Goal: Task Accomplishment & Management: Manage account settings

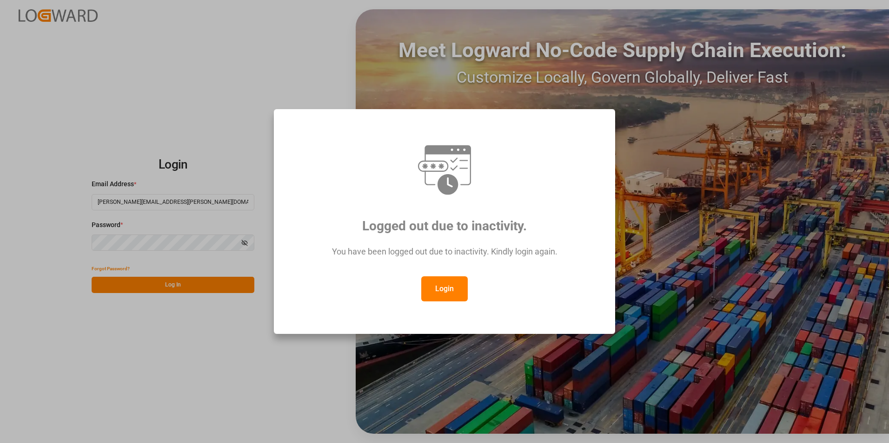
click at [444, 286] on button "Login" at bounding box center [444, 289] width 46 height 25
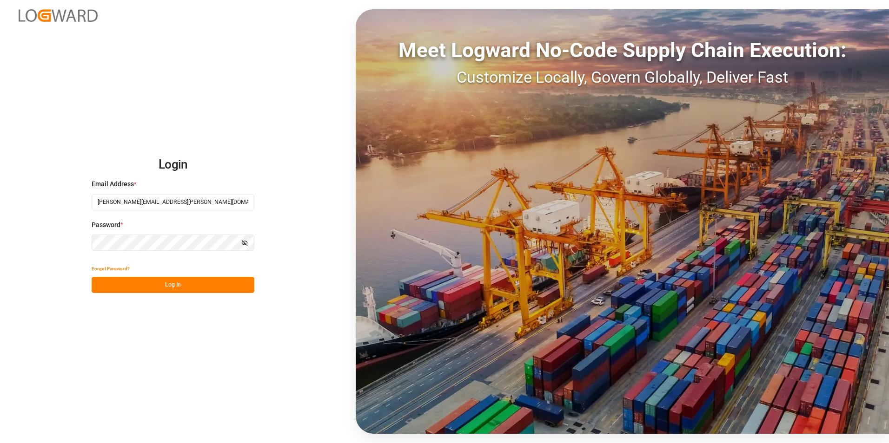
click at [176, 283] on button "Log In" at bounding box center [173, 285] width 163 height 16
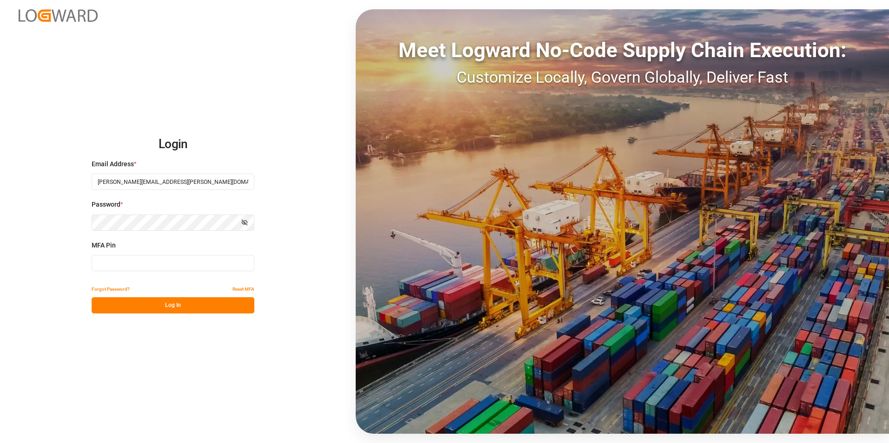
click at [163, 263] on input at bounding box center [173, 263] width 163 height 16
click at [165, 263] on input at bounding box center [173, 263] width 163 height 16
type input "759636"
click at [177, 304] on button "Log In" at bounding box center [173, 305] width 163 height 16
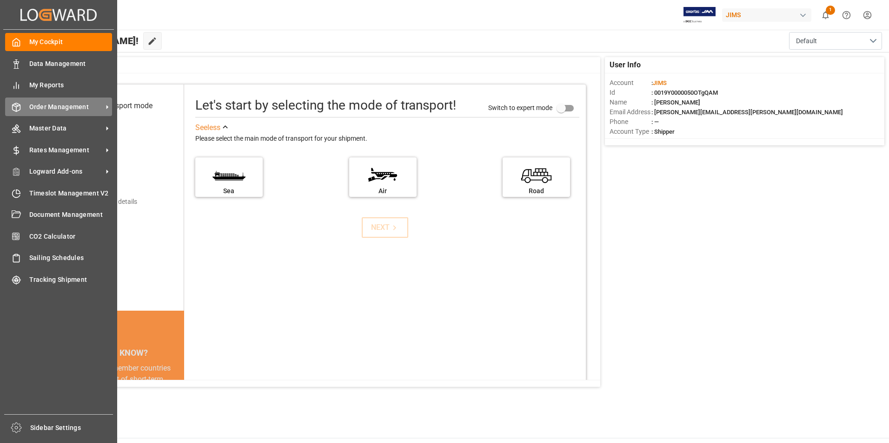
click at [66, 105] on span "Order Management" at bounding box center [65, 107] width 73 height 10
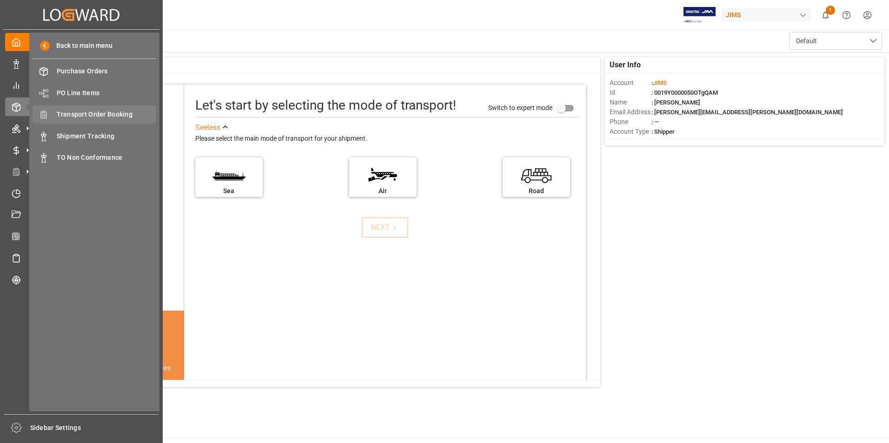
click at [89, 112] on span "Transport Order Booking" at bounding box center [107, 115] width 100 height 10
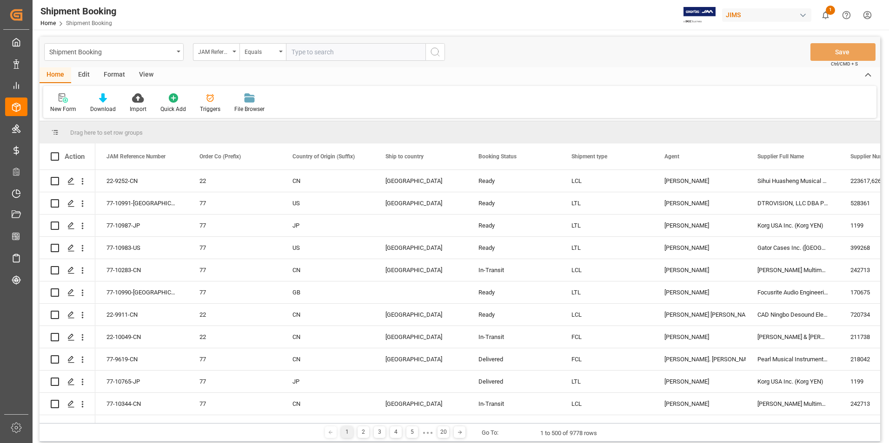
drag, startPoint x: 304, startPoint y: 52, endPoint x: 310, endPoint y: 50, distance: 5.3
click at [310, 50] on input "text" at bounding box center [355, 52] width 139 height 18
type input "77-10987-JP"
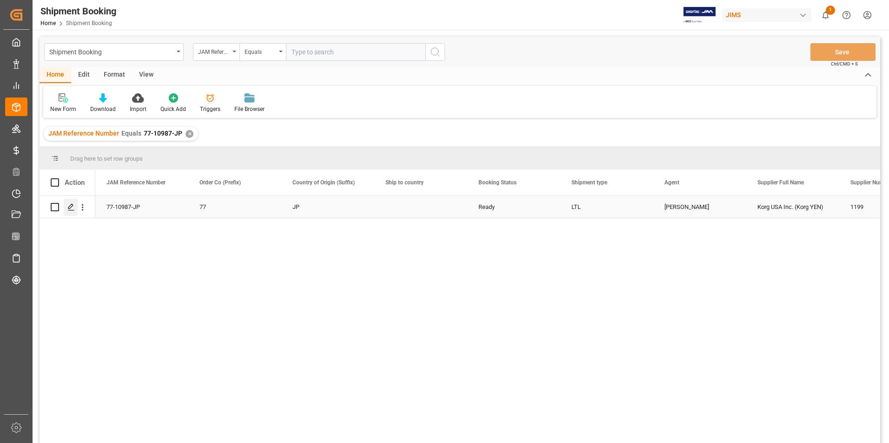
click at [70, 208] on icon "Press SPACE to select this row." at bounding box center [70, 207] width 7 height 7
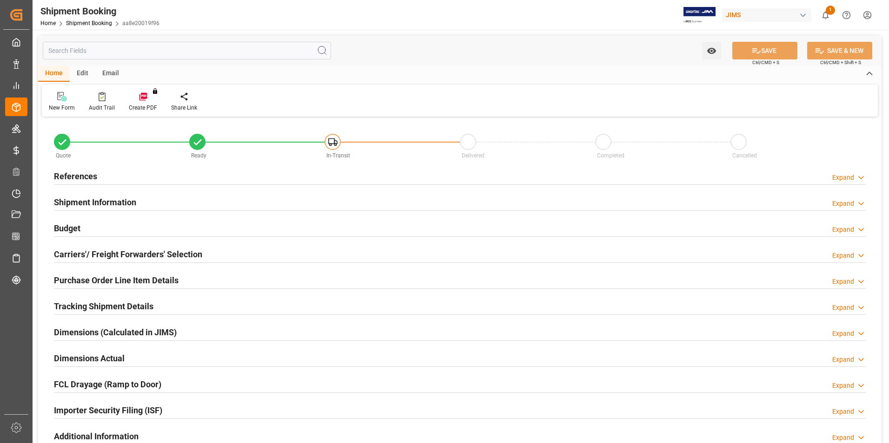
type input "[DATE]"
click at [70, 171] on h2 "References" at bounding box center [75, 176] width 43 height 13
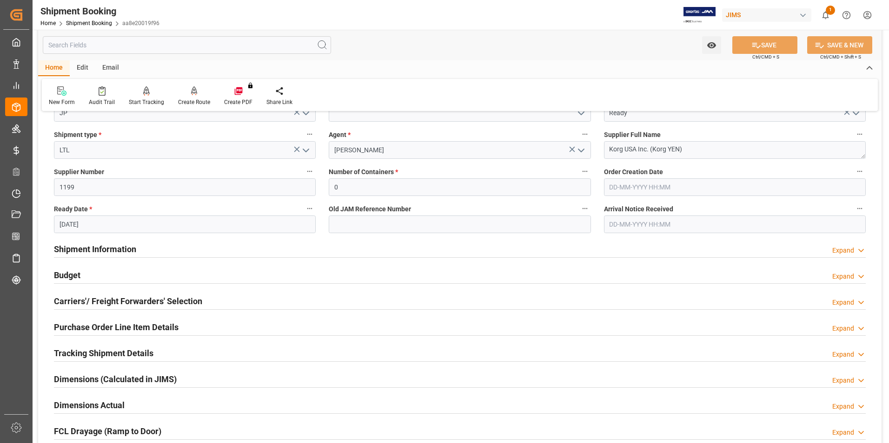
scroll to position [139, 0]
click at [90, 247] on h2 "Shipment Information" at bounding box center [95, 249] width 82 height 13
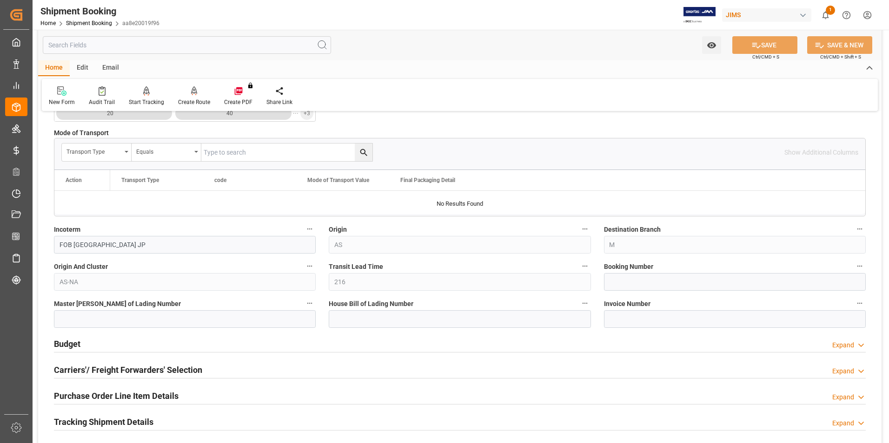
scroll to position [465, 0]
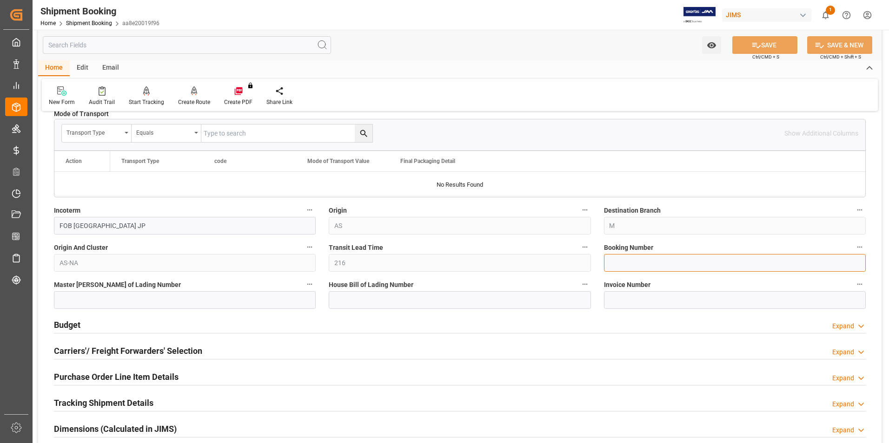
click at [630, 262] on input at bounding box center [735, 263] width 262 height 18
paste input "cU889383230CA"
type input "cU889383230CA"
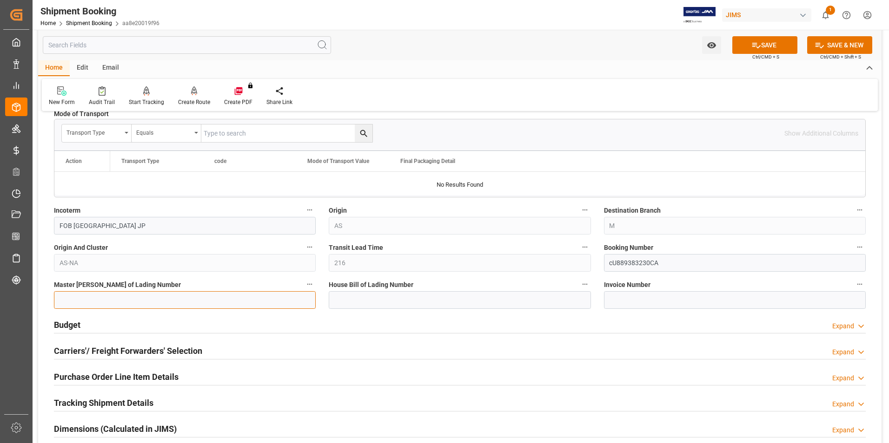
click at [241, 301] on input at bounding box center [185, 300] width 262 height 18
paste input "cU889383230CA"
type input "cU889383230CA"
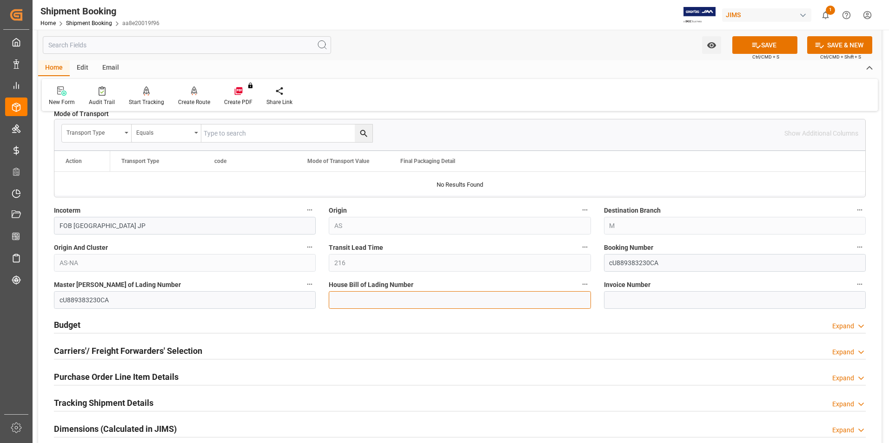
click at [363, 302] on input at bounding box center [460, 300] width 262 height 18
paste input "cU889383230CA"
type input "cU889383230CA"
click at [770, 40] on button "SAVE" at bounding box center [764, 45] width 65 height 18
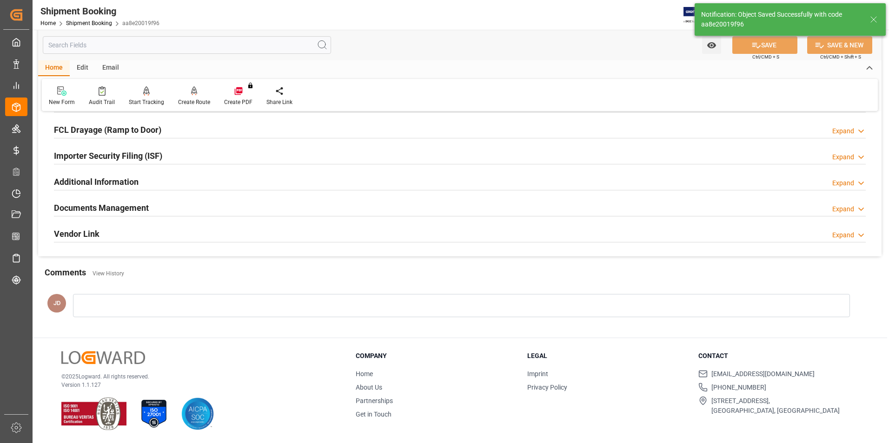
scroll to position [0, 0]
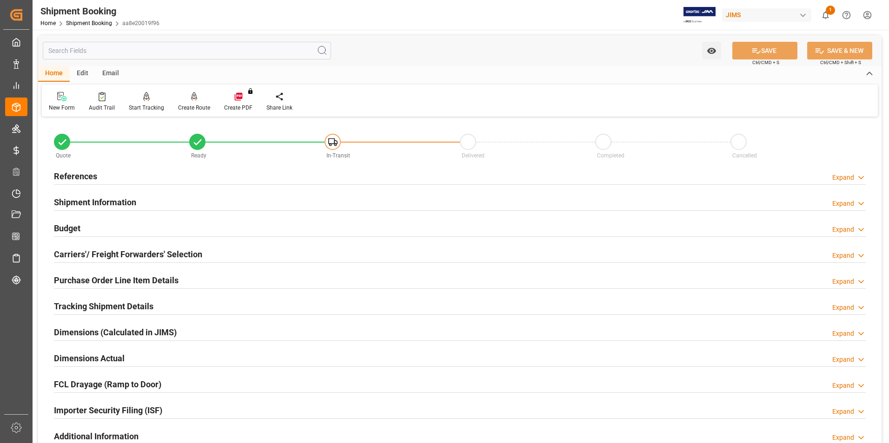
click at [82, 201] on h2 "Shipment Information" at bounding box center [95, 202] width 82 height 13
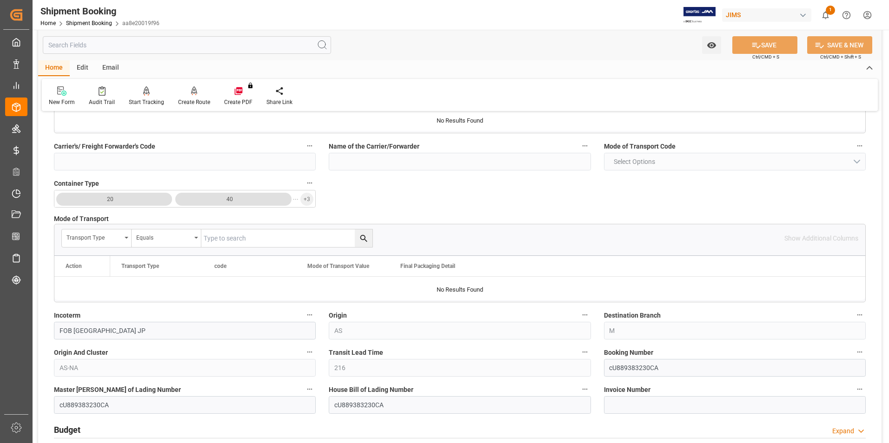
scroll to position [186, 0]
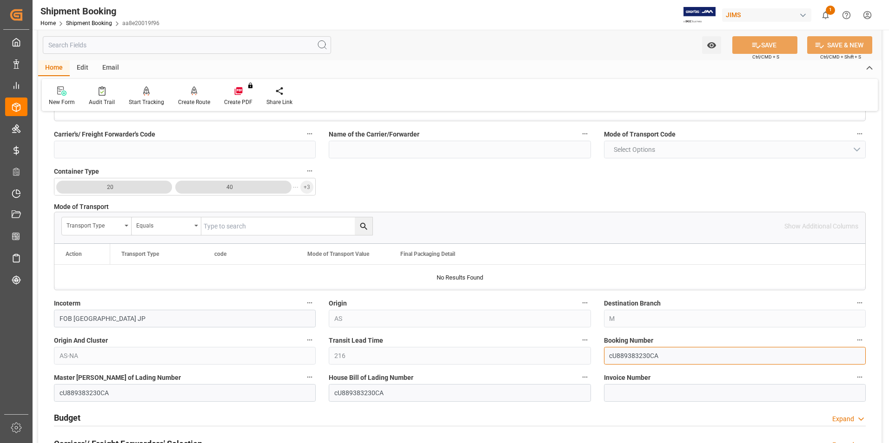
click at [614, 356] on input "cU889383230CA" at bounding box center [735, 356] width 262 height 18
click at [572, 360] on div "Quote Ready In-Transit Delivered Completed Cancelled References Expand JAM Refe…" at bounding box center [459, 317] width 843 height 767
type input "CU889383230CA"
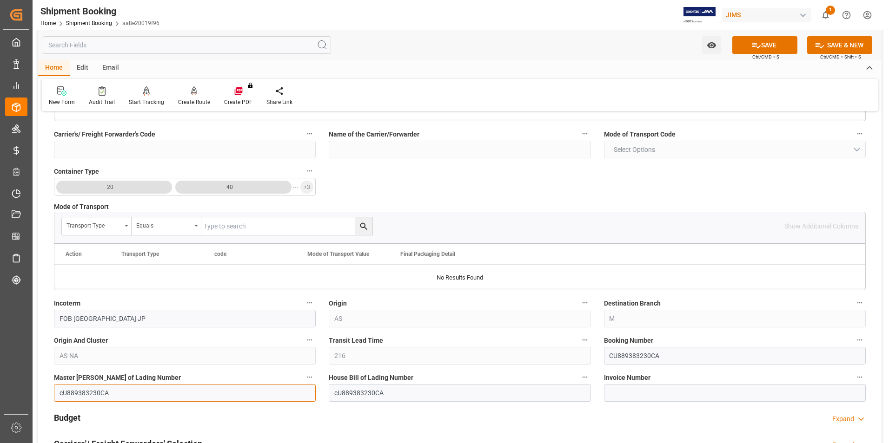
click at [201, 388] on input "cU889383230CA" at bounding box center [185, 393] width 262 height 18
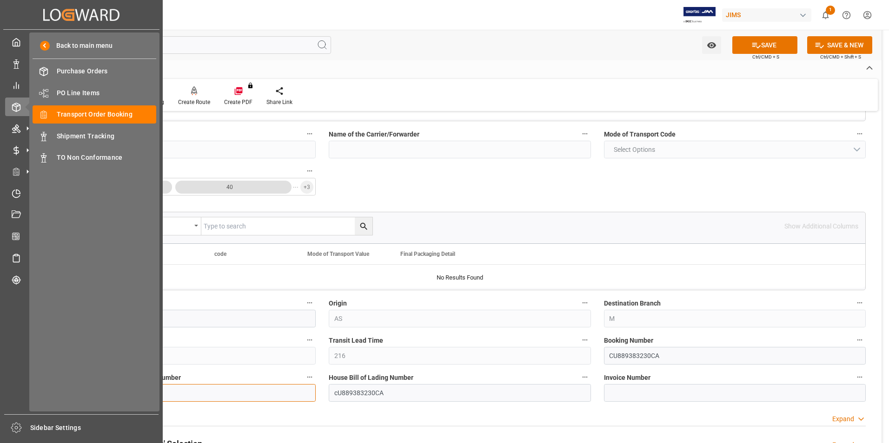
drag, startPoint x: 152, startPoint y: 395, endPoint x: 2, endPoint y: 402, distance: 150.3
click at [5, 402] on div "Created by potrace 1.15, written by [PERSON_NAME] [DATE]-[DATE] Created by potr…" at bounding box center [444, 221] width 889 height 443
paste input "C"
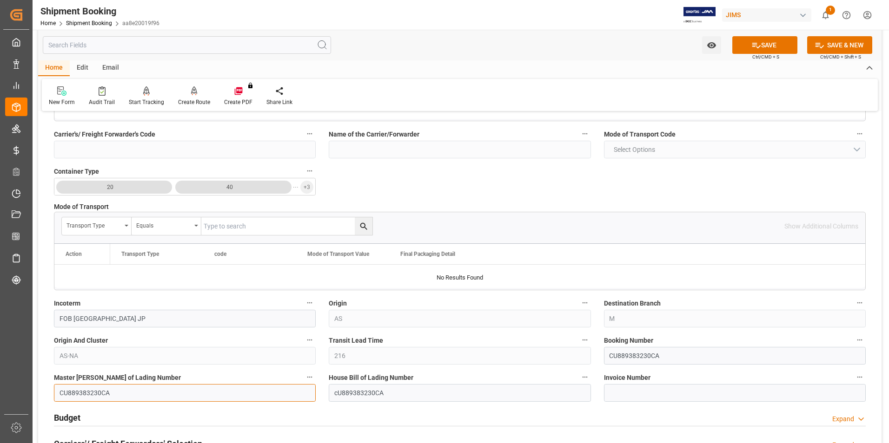
type input "CU889383230CA"
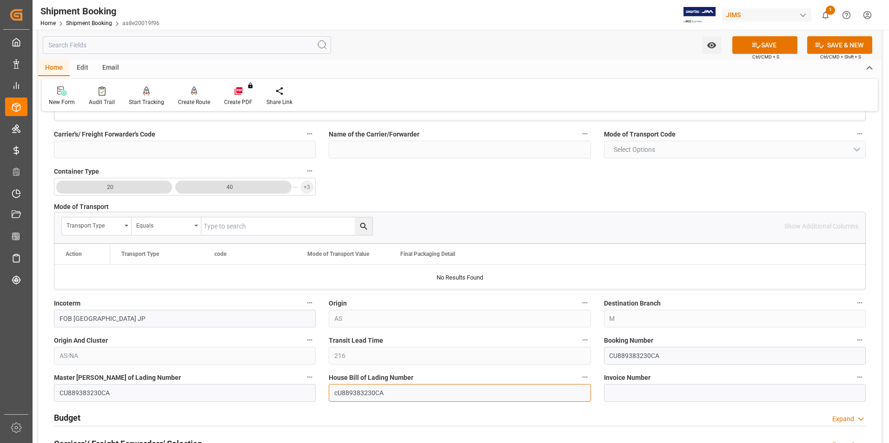
drag, startPoint x: 407, startPoint y: 386, endPoint x: 398, endPoint y: 390, distance: 9.6
click at [403, 388] on input "cU889383230CA" at bounding box center [460, 393] width 262 height 18
drag, startPoint x: 386, startPoint y: 395, endPoint x: 266, endPoint y: 396, distance: 119.9
click at [266, 396] on div "Quote Ready In-Transit Delivered Completed Cancelled References Expand JAM Refe…" at bounding box center [459, 317] width 843 height 767
paste input "C"
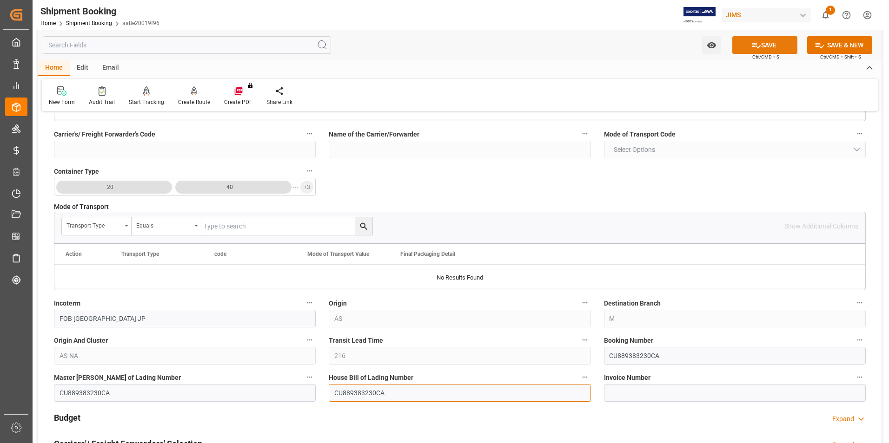
type input "CU889383230CA"
click at [758, 40] on button "SAVE" at bounding box center [764, 45] width 65 height 18
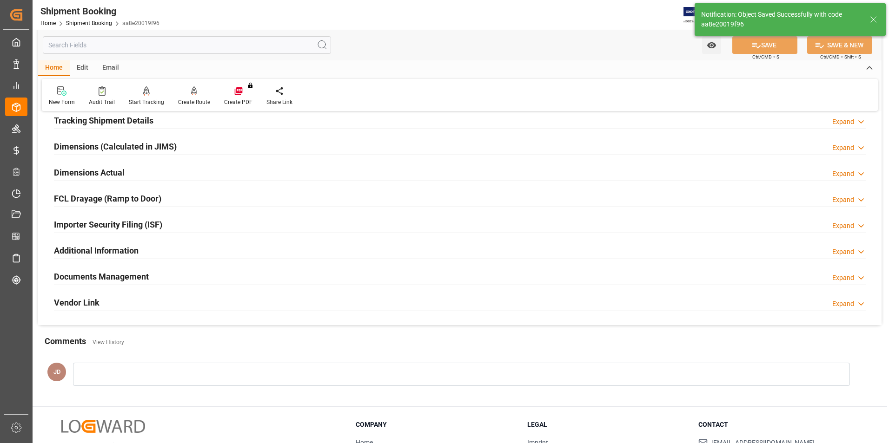
scroll to position [0, 0]
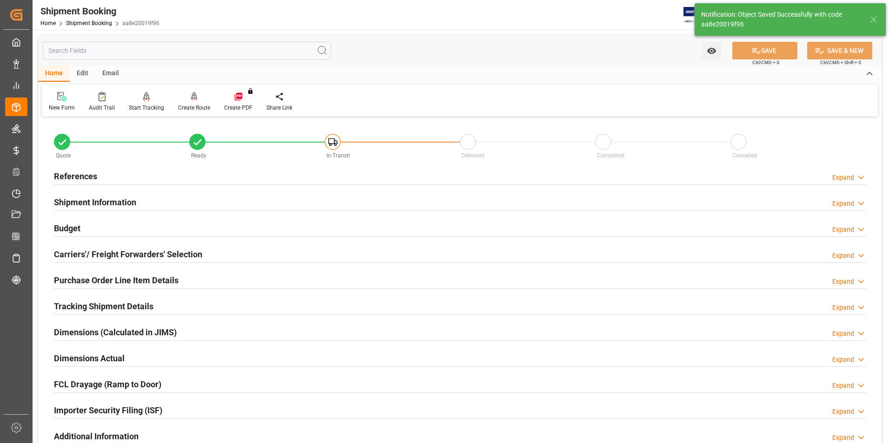
click at [74, 225] on h2 "Budget" at bounding box center [67, 228] width 26 height 13
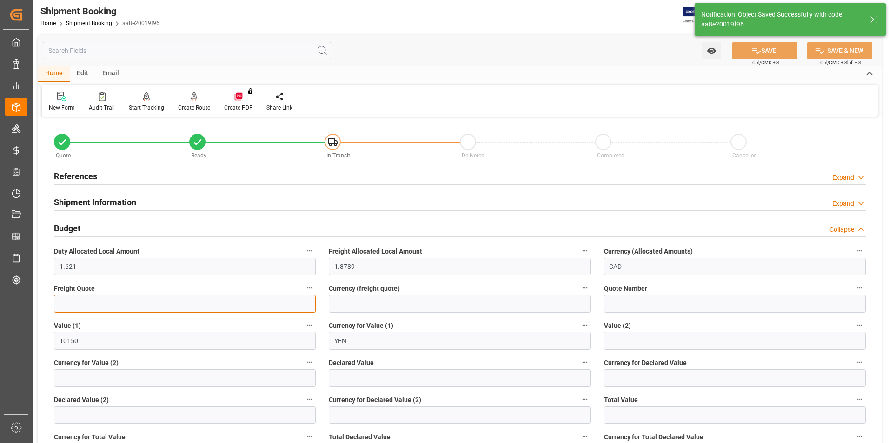
click at [107, 307] on input "text" at bounding box center [185, 304] width 262 height 18
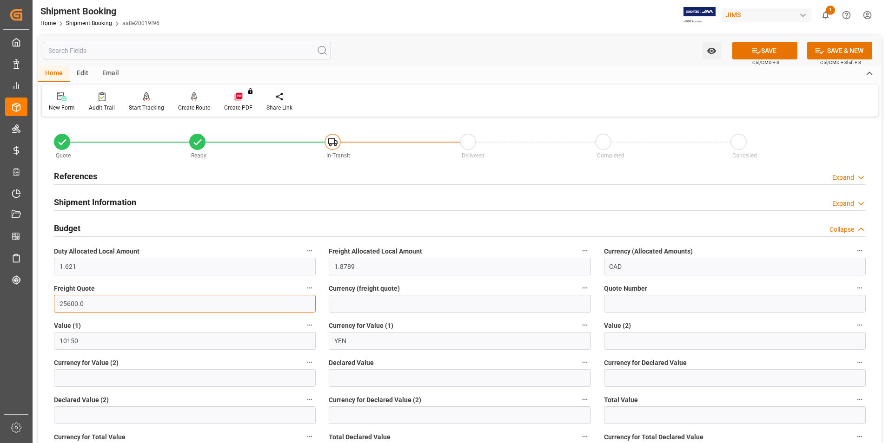
type input "25600.0"
click at [346, 306] on input at bounding box center [460, 304] width 262 height 18
type input "jpy"
click at [375, 380] on input "text" at bounding box center [460, 378] width 262 height 18
type input "25070.00"
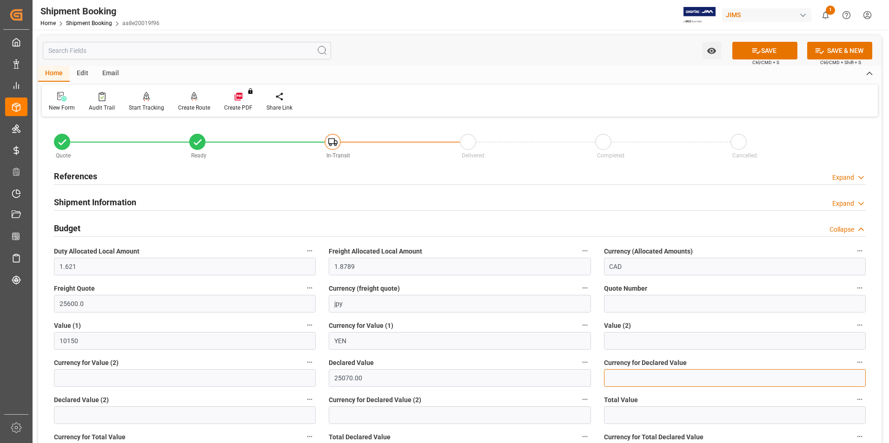
click at [607, 383] on input at bounding box center [735, 378] width 262 height 18
type input "JPY"
click at [757, 46] on icon at bounding box center [756, 51] width 10 height 10
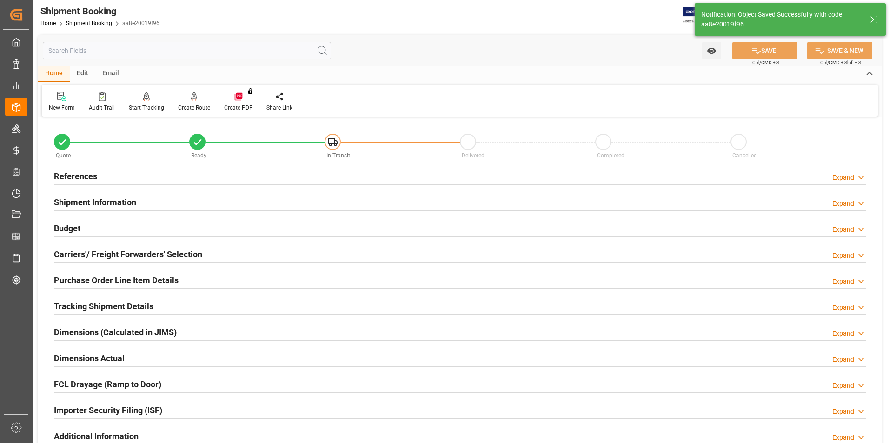
click at [121, 254] on h2 "Carriers'/ Freight Forwarders' Selection" at bounding box center [128, 254] width 148 height 13
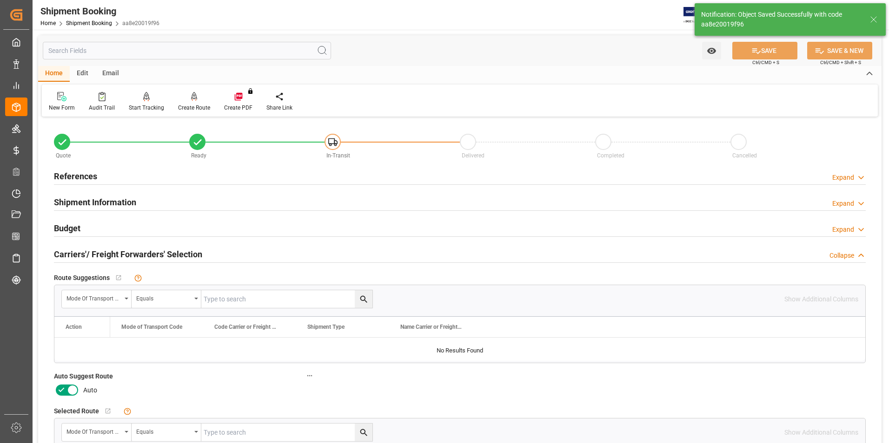
click at [63, 390] on icon at bounding box center [61, 390] width 11 height 11
click at [0, 0] on input "checkbox" at bounding box center [0, 0] width 0 height 0
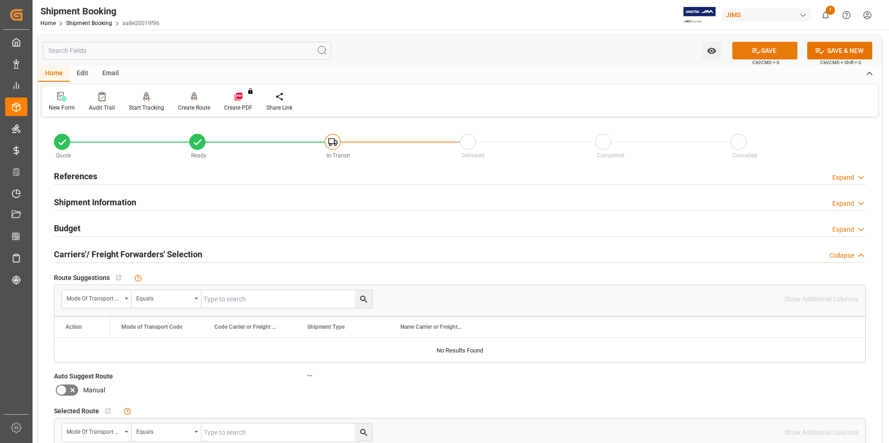
click at [759, 50] on button "SAVE" at bounding box center [764, 51] width 65 height 18
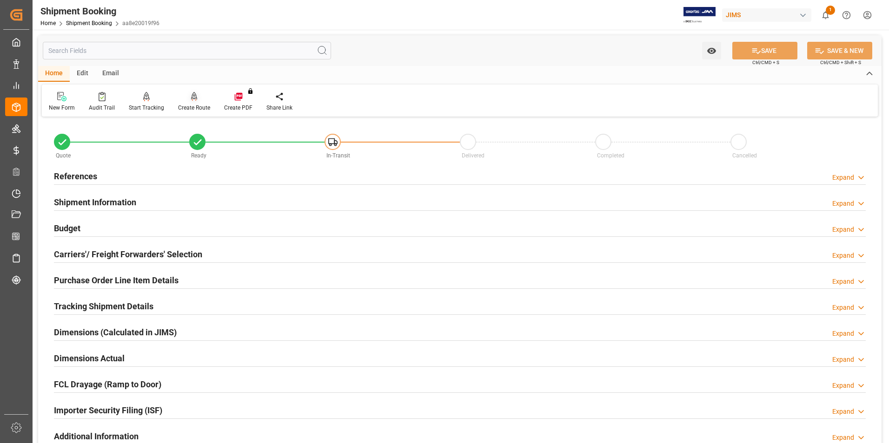
click at [192, 108] on div "Create Route" at bounding box center [194, 108] width 32 height 8
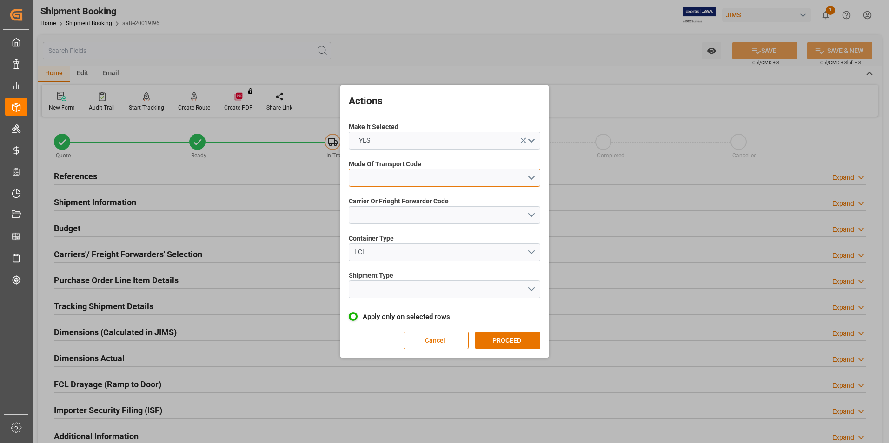
click at [388, 178] on button "open menu" at bounding box center [444, 178] width 191 height 18
click at [390, 197] on div "2- COURIER AIR" at bounding box center [444, 200] width 191 height 20
click at [397, 212] on button "open menu" at bounding box center [444, 215] width 191 height 18
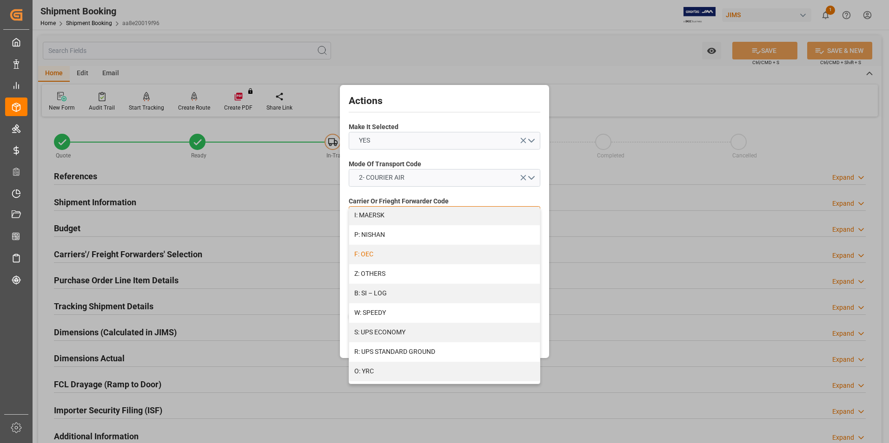
scroll to position [497, 0]
click at [421, 269] on div "Z: OTHERS" at bounding box center [444, 267] width 191 height 20
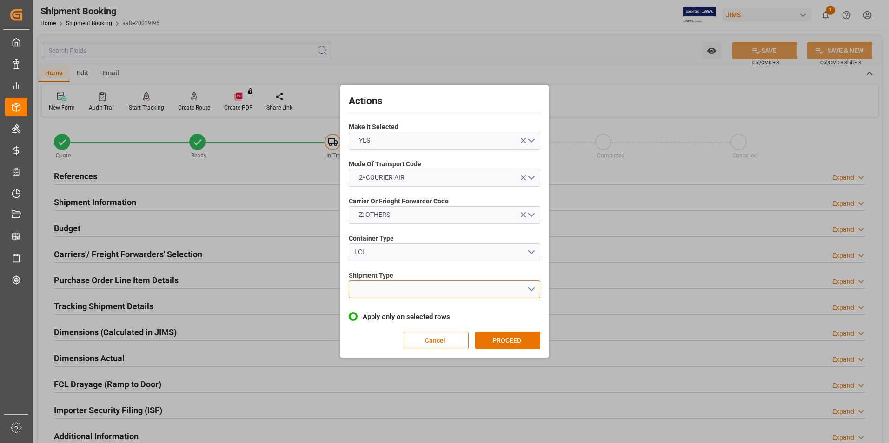
click at [417, 289] on button "open menu" at bounding box center [444, 290] width 191 height 18
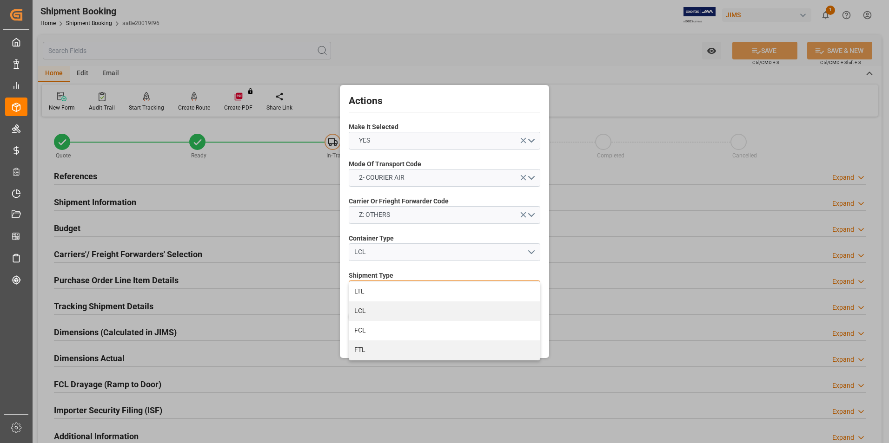
click at [400, 294] on div "LTL" at bounding box center [444, 292] width 191 height 20
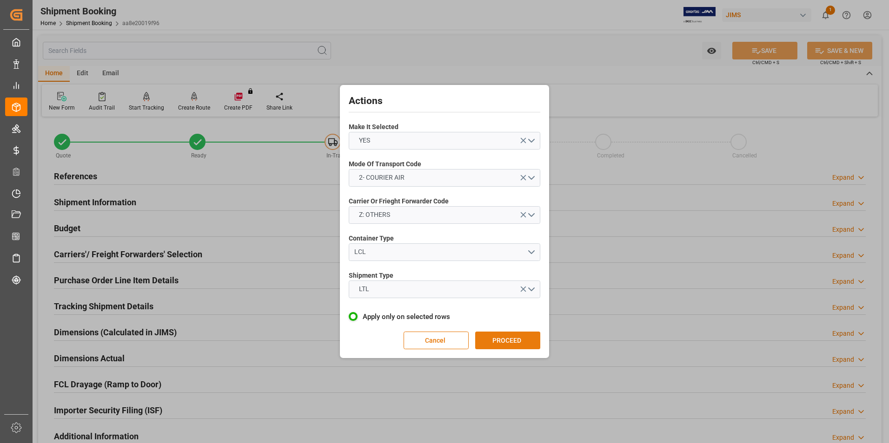
click at [511, 340] on button "PROCEED" at bounding box center [507, 341] width 65 height 18
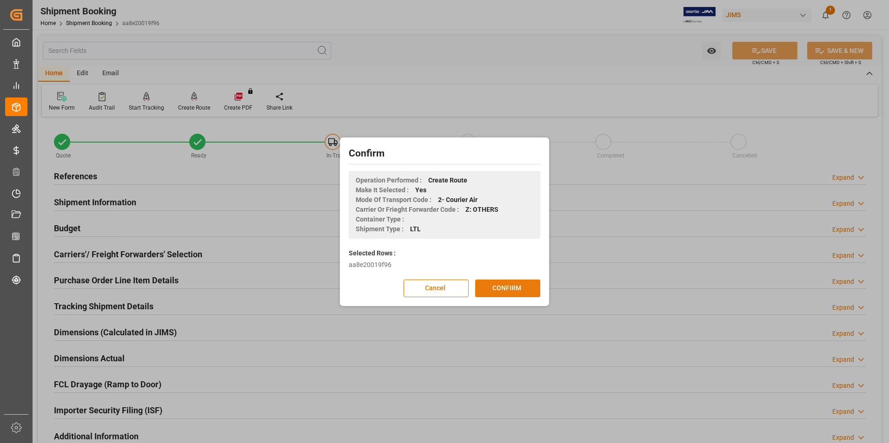
click at [495, 283] on button "CONFIRM" at bounding box center [507, 289] width 65 height 18
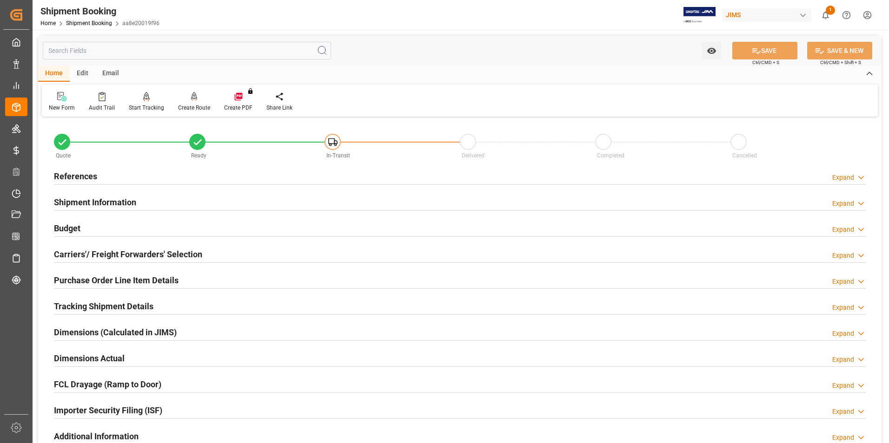
click at [83, 354] on h2 "Dimensions Actual" at bounding box center [89, 358] width 71 height 13
drag, startPoint x: 83, startPoint y: 354, endPoint x: 69, endPoint y: 358, distance: 14.6
click at [69, 359] on h2 "Dimensions Actual" at bounding box center [89, 358] width 71 height 13
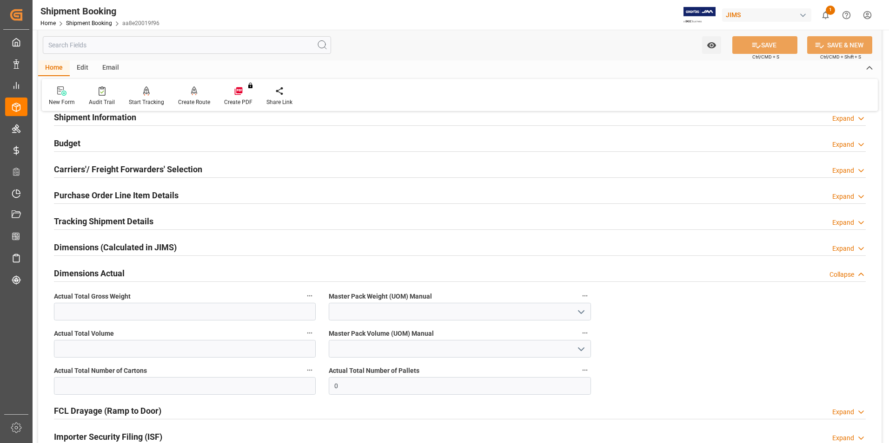
scroll to position [93, 0]
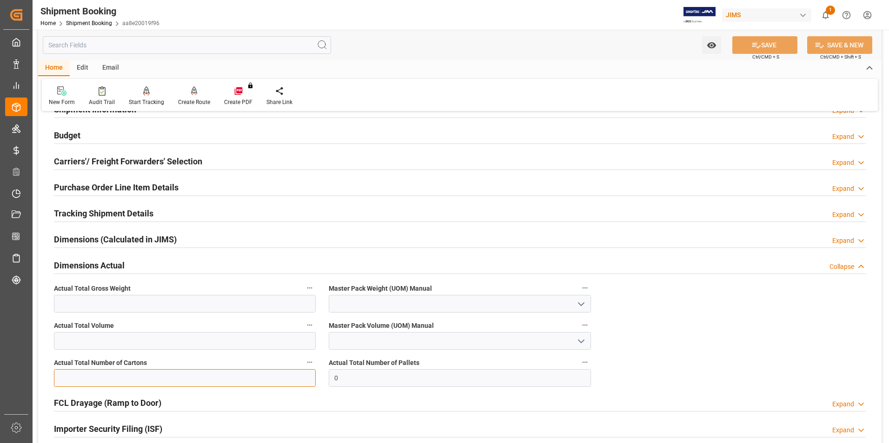
click at [79, 375] on input "text" at bounding box center [185, 378] width 262 height 18
type input "1"
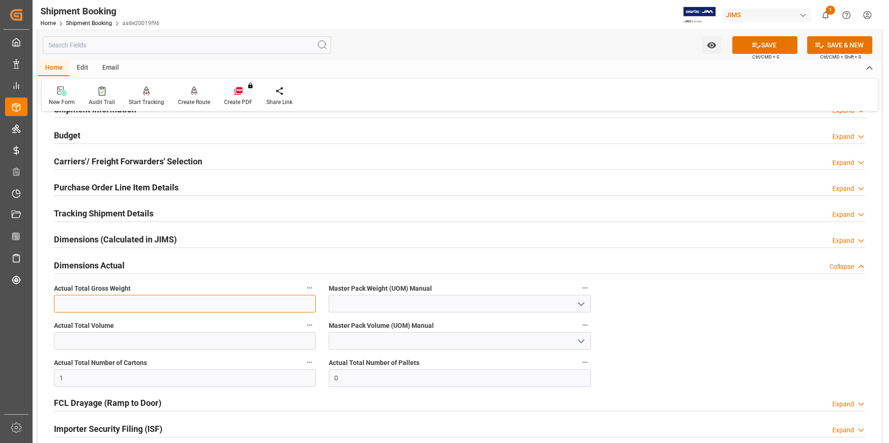
click at [68, 308] on input "text" at bounding box center [185, 304] width 262 height 18
type input "10880"
click at [348, 298] on input at bounding box center [460, 304] width 262 height 18
click at [583, 303] on icon "open menu" at bounding box center [580, 304] width 11 height 11
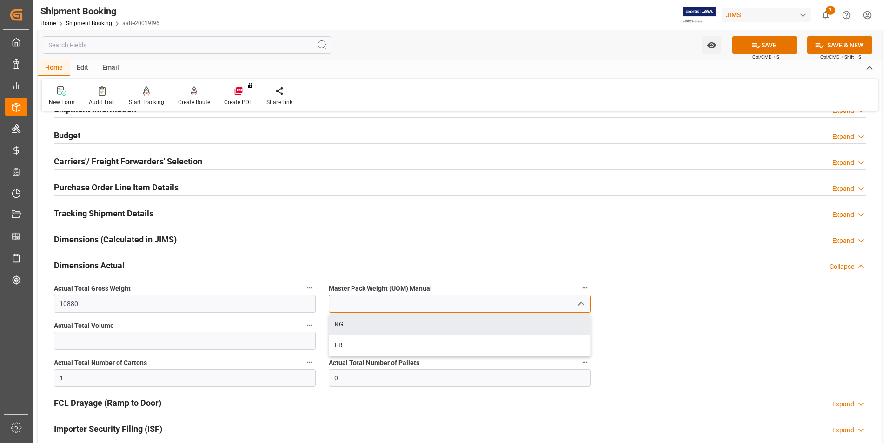
click at [422, 306] on input at bounding box center [460, 304] width 262 height 18
click at [384, 302] on input "g" at bounding box center [460, 304] width 262 height 18
type input "g"
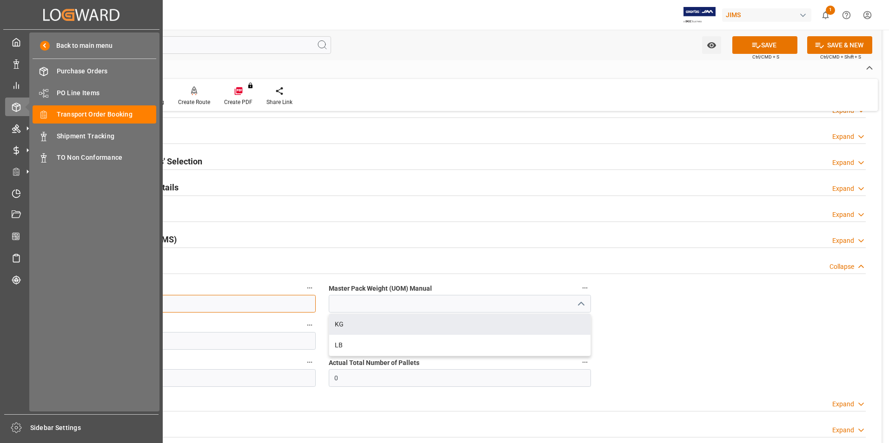
drag, startPoint x: 95, startPoint y: 303, endPoint x: 7, endPoint y: 302, distance: 87.8
click at [7, 302] on div "Created by potrace 1.15, written by Peter Selinger 2001-2017 Created by potrace…" at bounding box center [444, 221] width 889 height 443
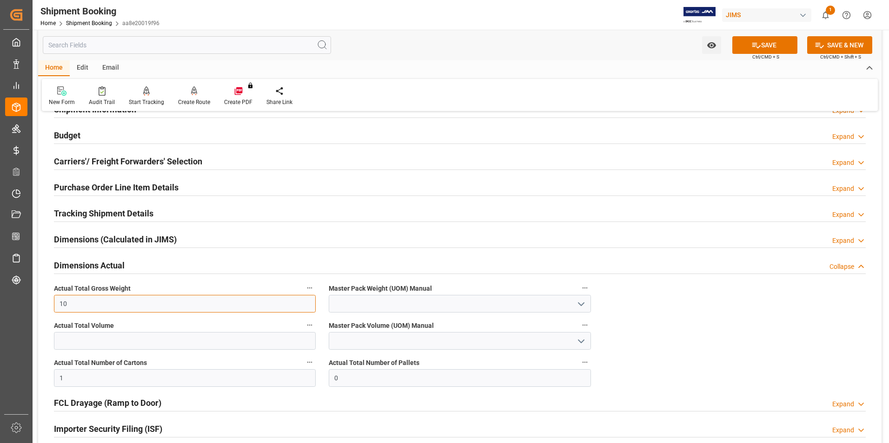
type input "10"
click at [360, 307] on input at bounding box center [460, 304] width 262 height 18
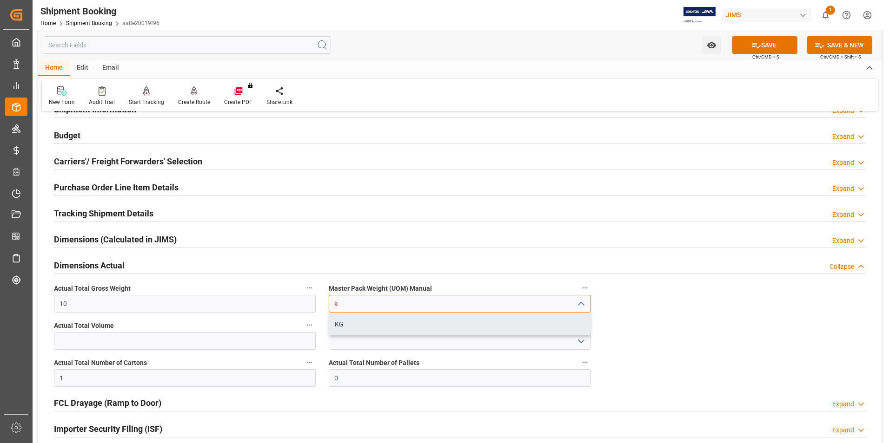
click at [363, 324] on div "KG" at bounding box center [459, 324] width 261 height 21
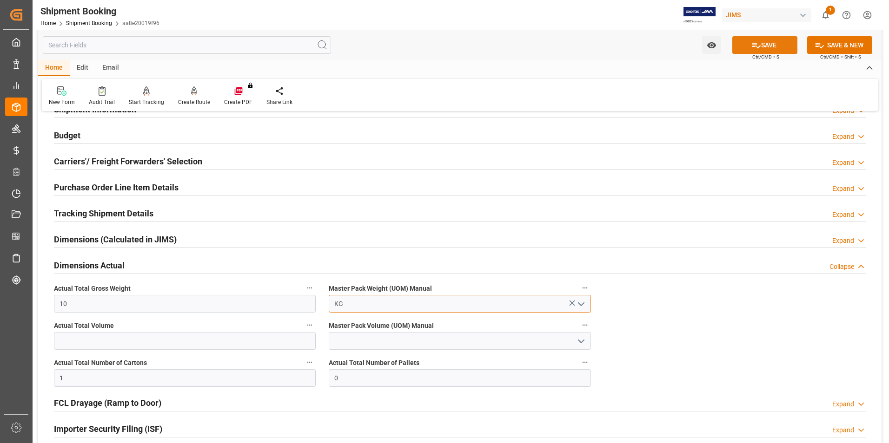
type input "KG"
click at [767, 44] on button "SAVE" at bounding box center [764, 45] width 65 height 18
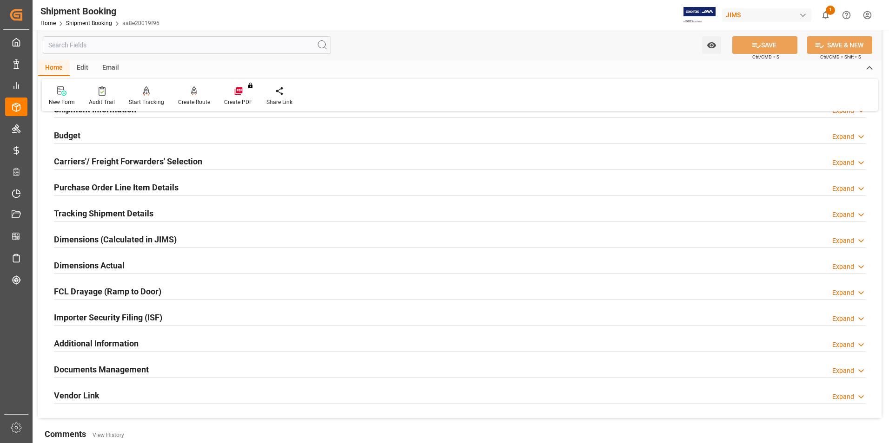
click at [93, 212] on h2 "Tracking Shipment Details" at bounding box center [103, 213] width 99 height 13
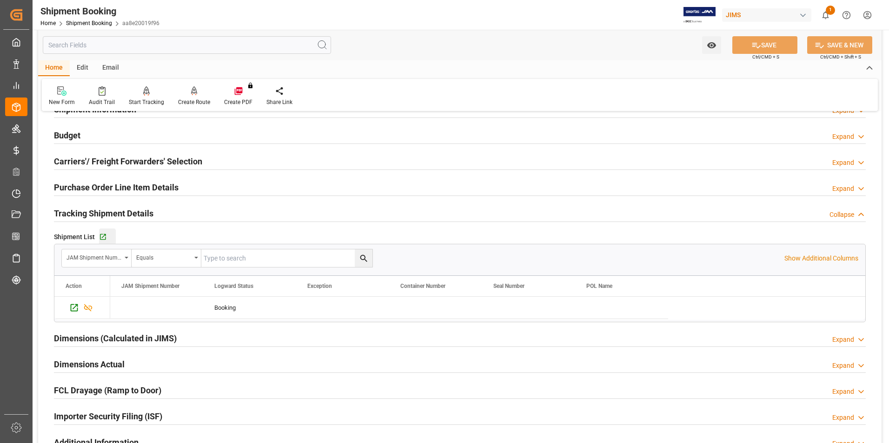
click at [106, 237] on div "Go to Shipment Tracking Grid" at bounding box center [107, 237] width 17 height 8
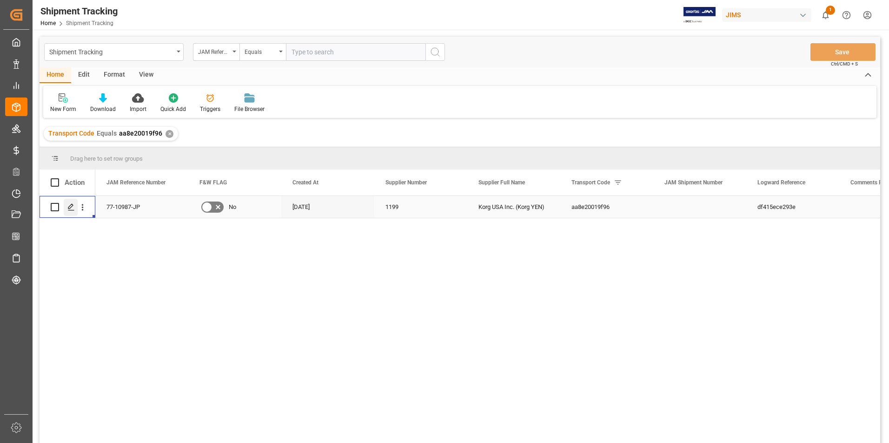
click at [70, 205] on icon "Press SPACE to select this row." at bounding box center [70, 207] width 7 height 7
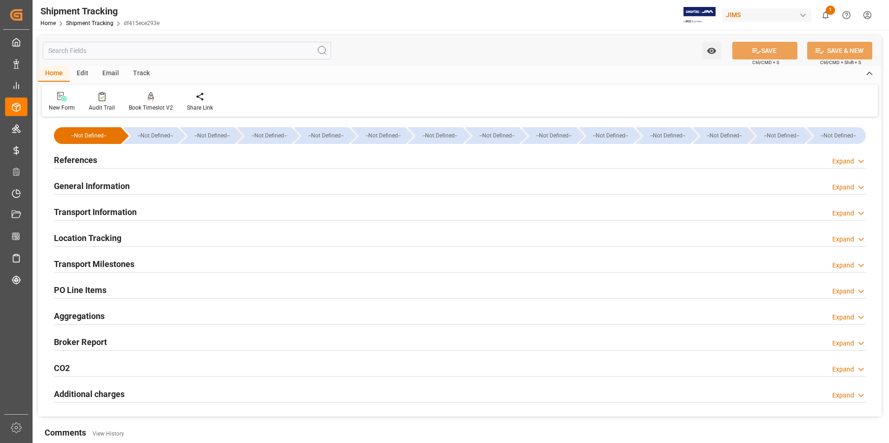
type input "[DATE]"
click at [85, 160] on h2 "References" at bounding box center [75, 160] width 43 height 13
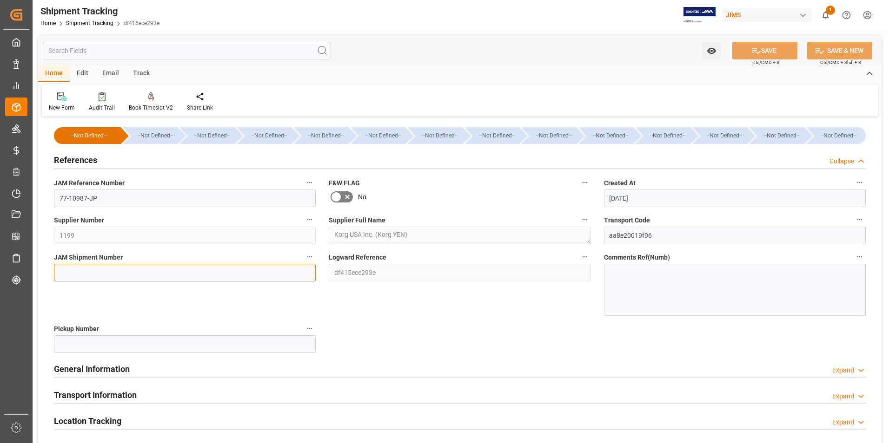
click at [109, 269] on input at bounding box center [185, 273] width 262 height 18
type input "72953"
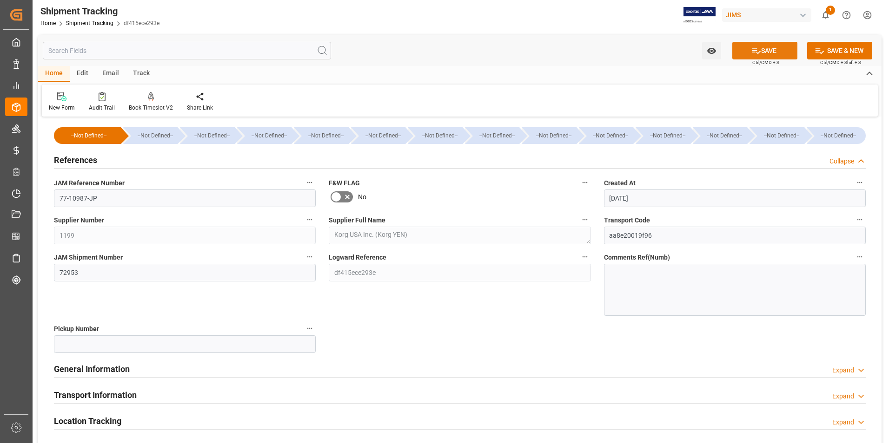
click at [744, 46] on button "SAVE" at bounding box center [764, 51] width 65 height 18
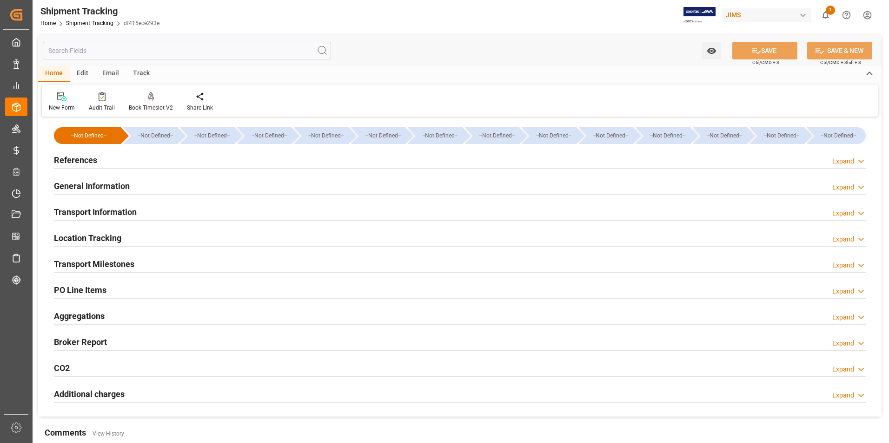
click at [100, 207] on h2 "Transport Information" at bounding box center [95, 212] width 83 height 13
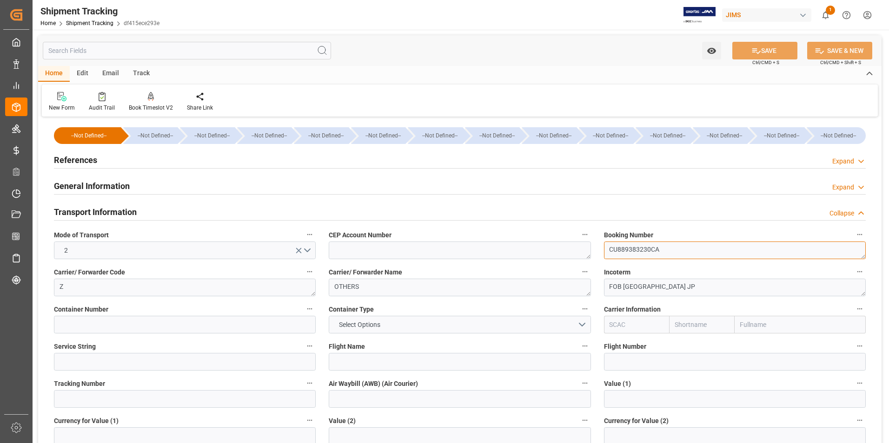
drag, startPoint x: 677, startPoint y: 250, endPoint x: 559, endPoint y: 252, distance: 117.6
click at [559, 252] on div "--Not Defined-- --Not Defined-- --Not Defined-- --Not Defined-- --Not Defined--…" at bounding box center [459, 435] width 843 height 632
click at [131, 403] on input at bounding box center [185, 399] width 262 height 18
paste input "CU889383230CA"
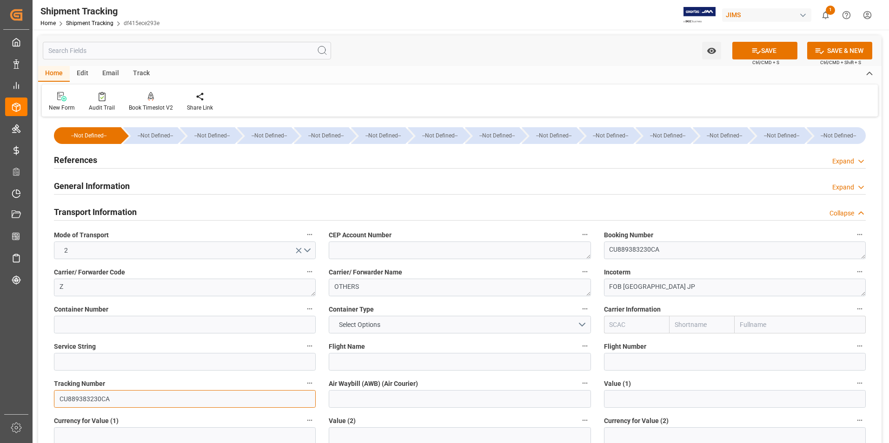
type input "CU889383230CA"
click at [338, 402] on input at bounding box center [460, 399] width 262 height 18
paste input "CU889383230CA"
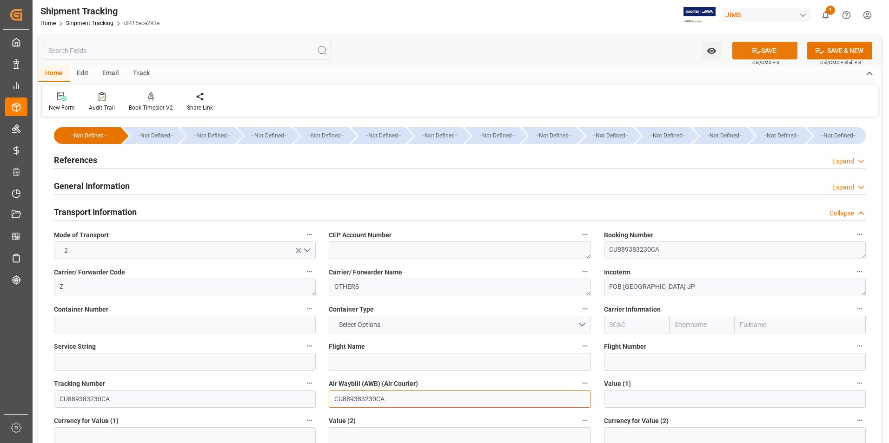
type input "CU889383230CA"
click at [768, 59] on button "SAVE" at bounding box center [764, 51] width 65 height 18
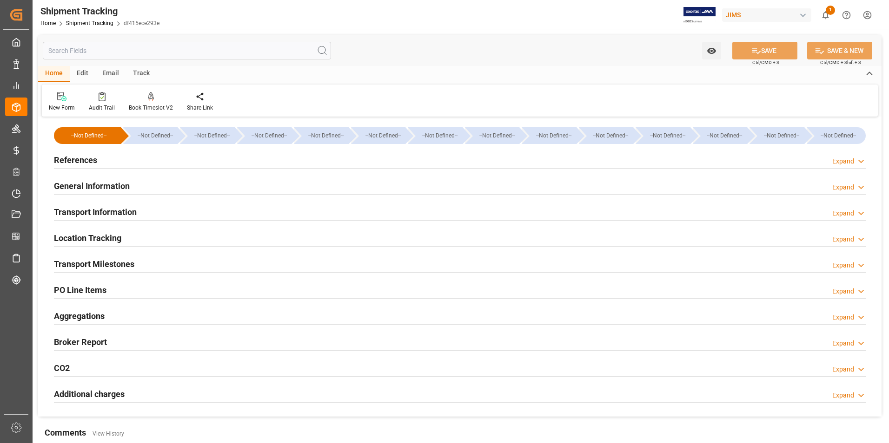
click at [127, 266] on h2 "Transport Milestones" at bounding box center [94, 264] width 80 height 13
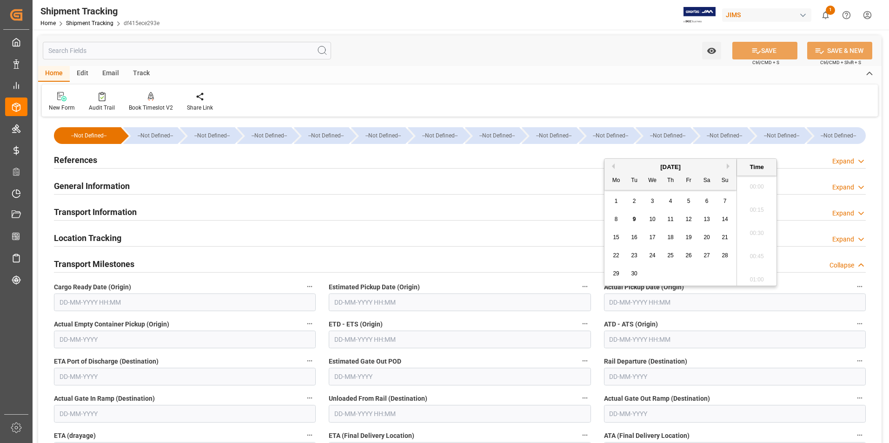
click at [633, 297] on input "text" at bounding box center [735, 303] width 262 height 18
click at [613, 165] on button "Previous Month" at bounding box center [612, 167] width 6 height 6
click at [687, 256] on span "22" at bounding box center [688, 255] width 6 height 7
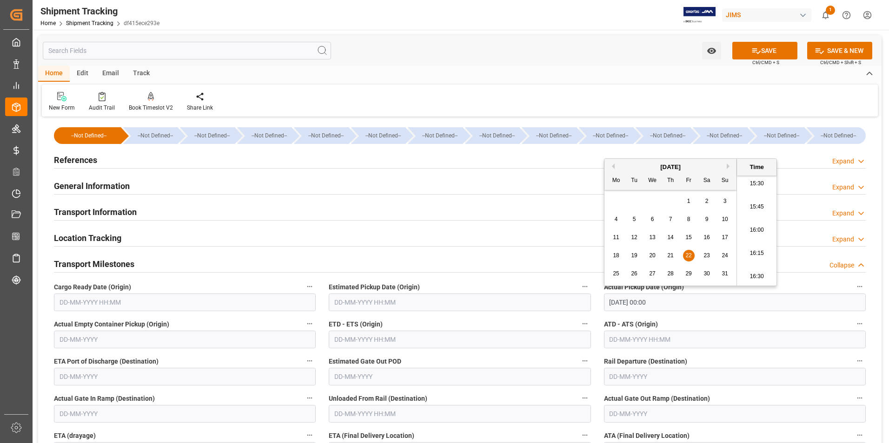
type input "22-08-2025 00:00"
click at [687, 256] on span "22" at bounding box center [688, 255] width 6 height 7
drag, startPoint x: 671, startPoint y: 303, endPoint x: 600, endPoint y: 302, distance: 70.2
click at [600, 302] on div "Actual Pickup Date (Origin) 22-08-2025 00:00" at bounding box center [734, 295] width 275 height 37
click at [362, 338] on input "text" at bounding box center [460, 340] width 262 height 18
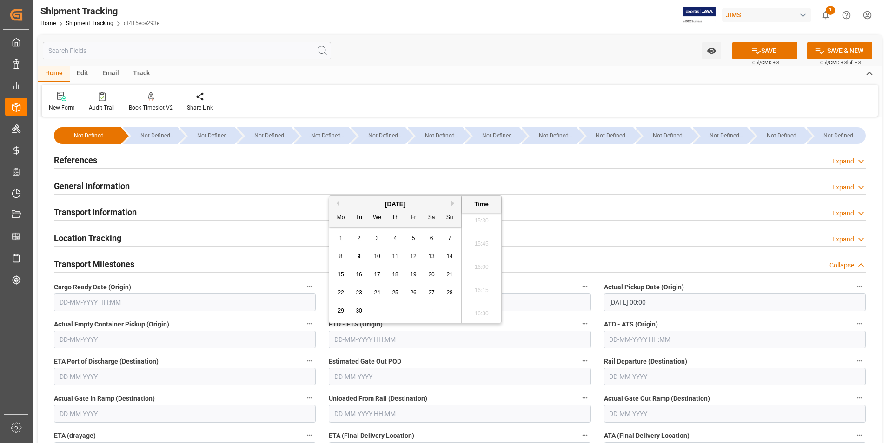
paste input "22-08-2025 00:00"
type input "22-08-2025 00:00"
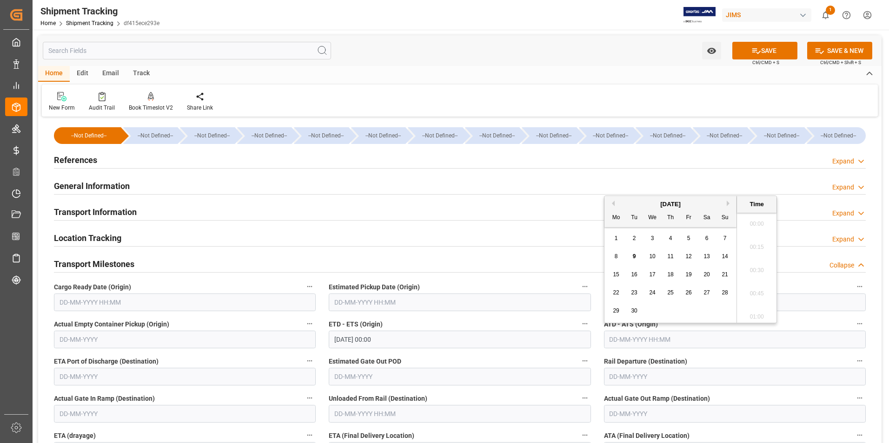
click at [614, 337] on input "text" at bounding box center [735, 340] width 262 height 18
paste input "22-08-2025 00:00"
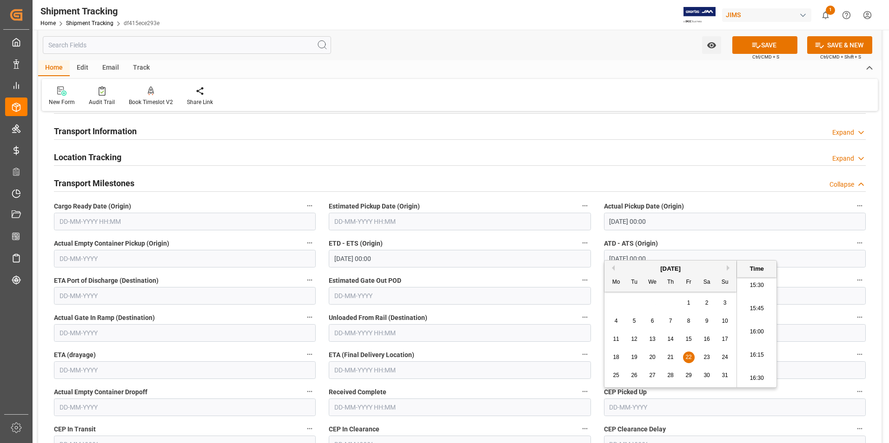
scroll to position [93, 0]
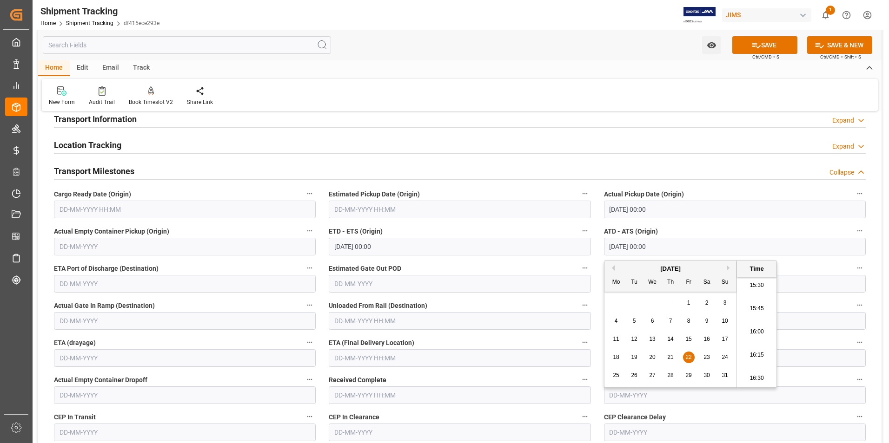
type input "22-08-2025 00:00"
click at [367, 360] on input "text" at bounding box center [460, 358] width 262 height 18
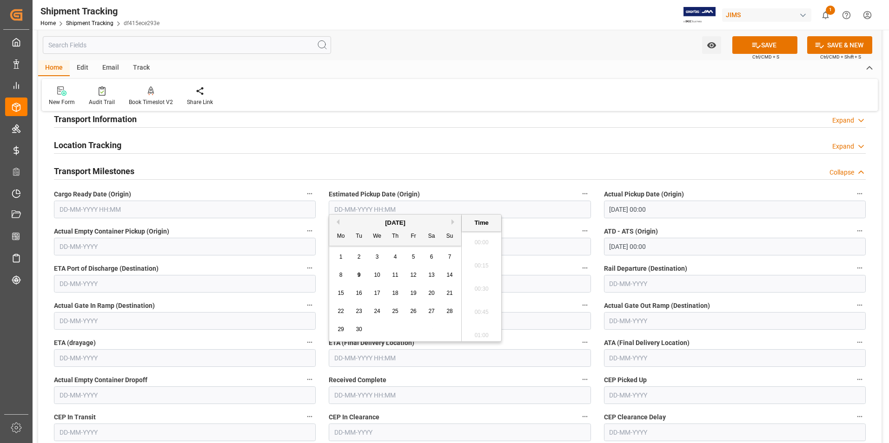
scroll to position [1444, 0]
click at [332, 276] on div "8 9 10 11 12 13 14" at bounding box center [395, 275] width 127 height 18
click at [359, 275] on span "9" at bounding box center [358, 275] width 3 height 7
type input "09-09-2025 00:00"
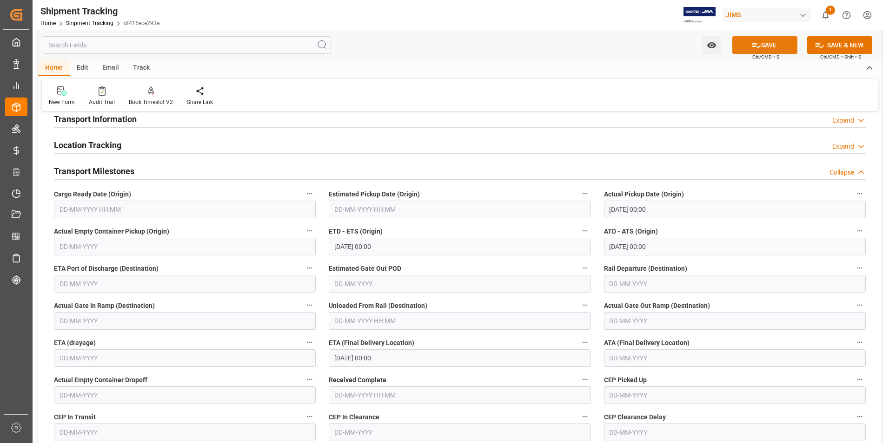
click at [785, 44] on button "SAVE" at bounding box center [764, 45] width 65 height 18
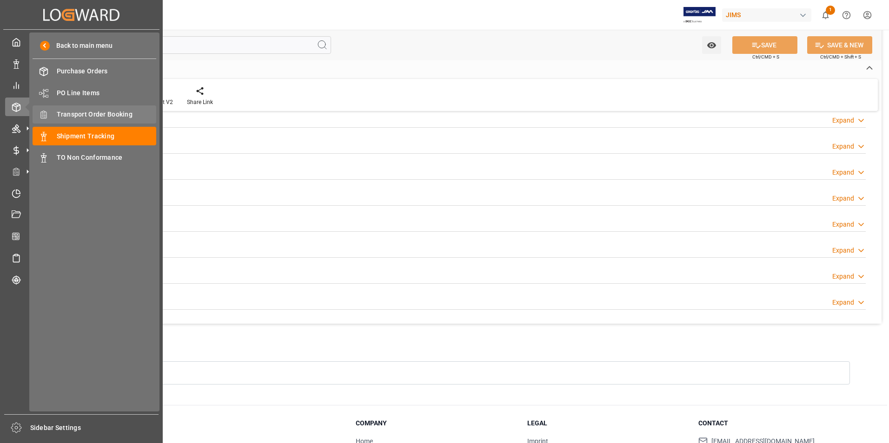
click at [120, 111] on span "Transport Order Booking" at bounding box center [107, 115] width 100 height 10
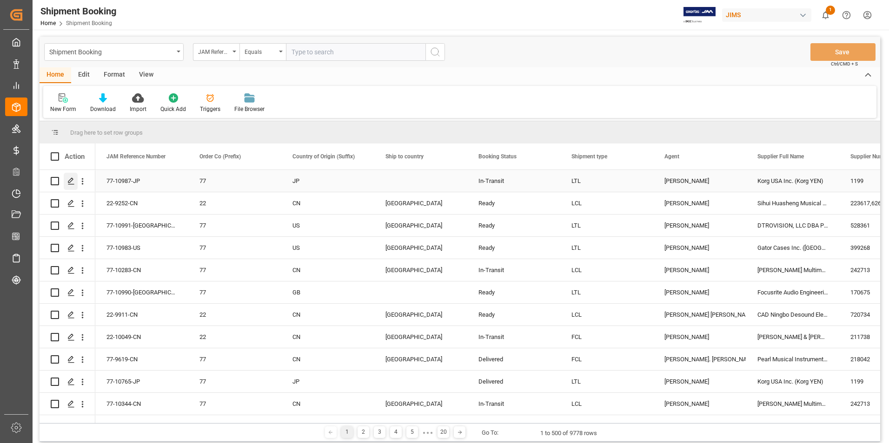
click at [73, 180] on icon "Press SPACE to select this row." at bounding box center [70, 181] width 7 height 7
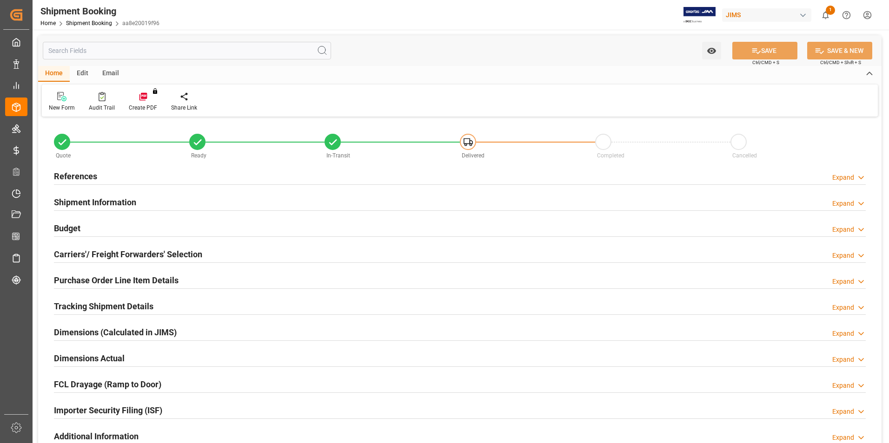
type input "6"
click at [101, 279] on h2 "Purchase Order Line Item Details" at bounding box center [116, 280] width 125 height 13
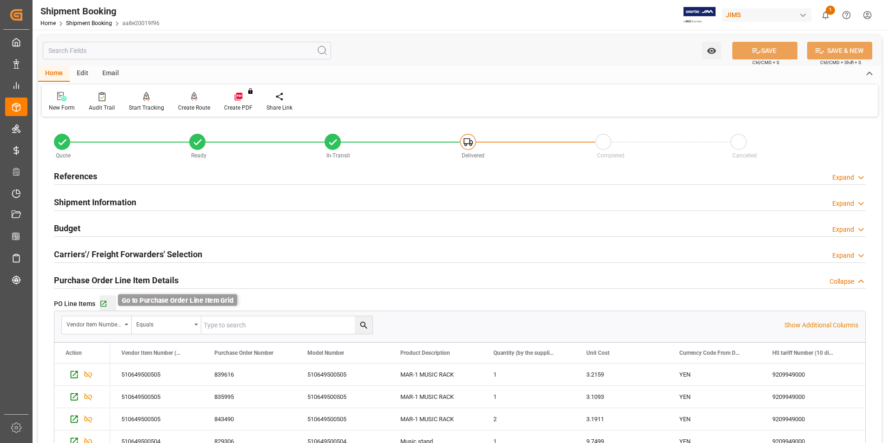
click at [106, 304] on icon "button" at bounding box center [103, 304] width 8 height 8
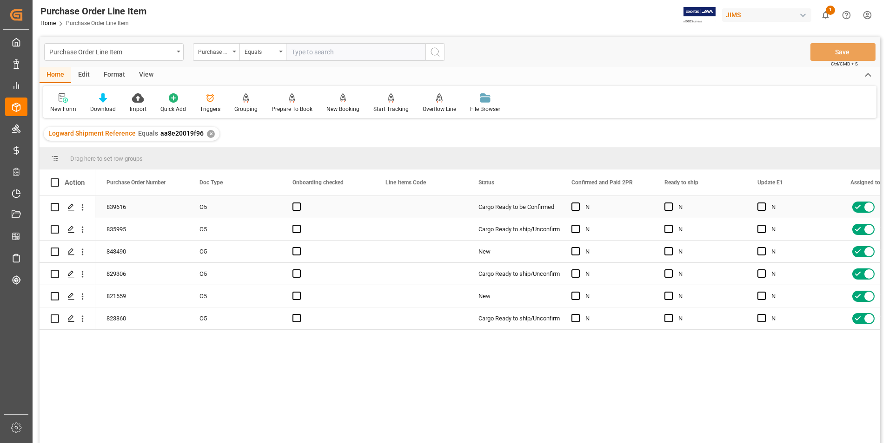
click at [159, 210] on div "839616" at bounding box center [141, 207] width 93 height 22
click at [145, 76] on div "View" at bounding box center [146, 75] width 28 height 16
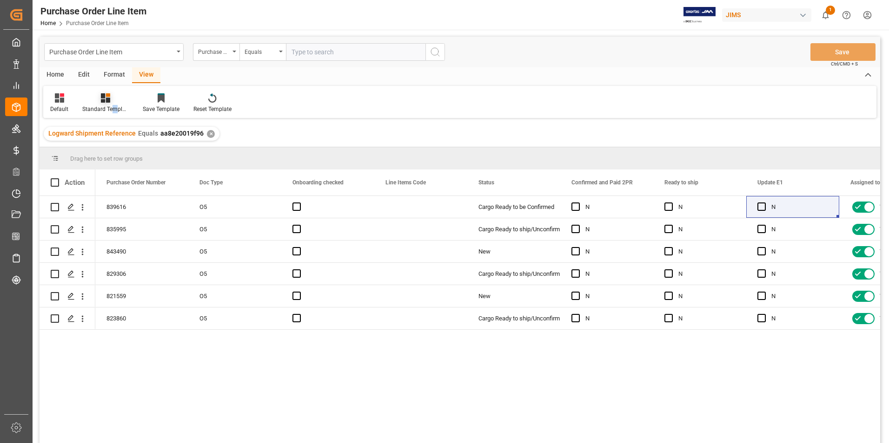
click at [114, 109] on div "Standard Templates" at bounding box center [105, 109] width 46 height 8
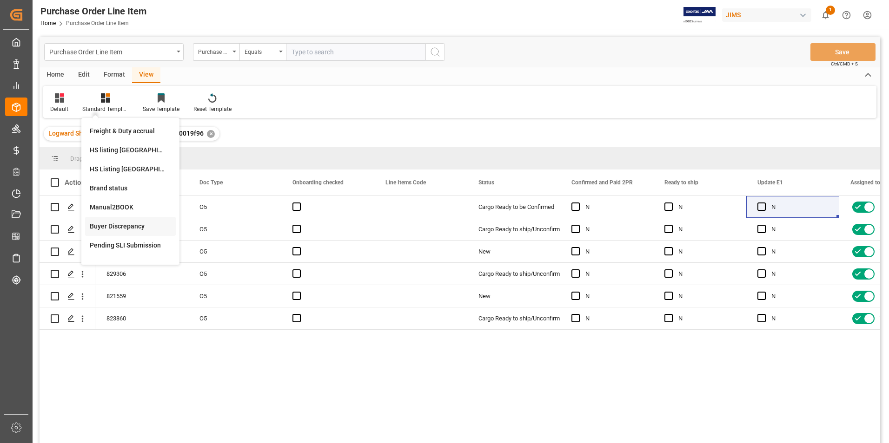
click at [114, 227] on div "Buyer Discrepancy" at bounding box center [130, 227] width 81 height 10
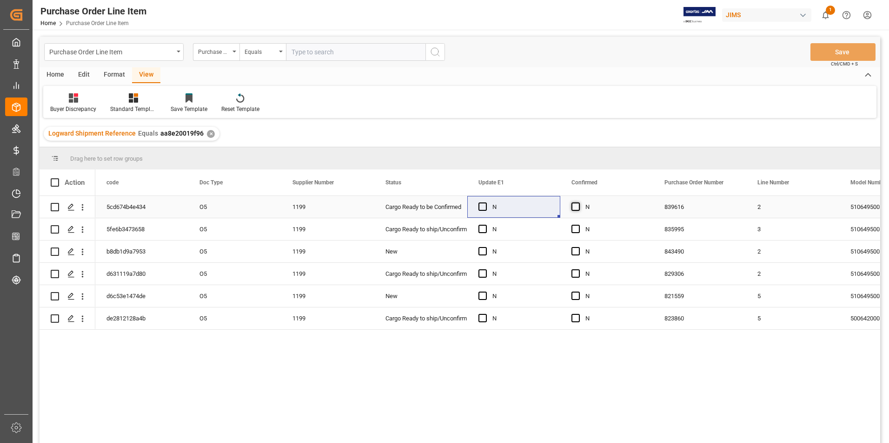
click at [576, 206] on span "Press SPACE to select this row." at bounding box center [575, 207] width 8 height 8
click at [578, 203] on input "Press SPACE to select this row." at bounding box center [578, 203] width 0 height 0
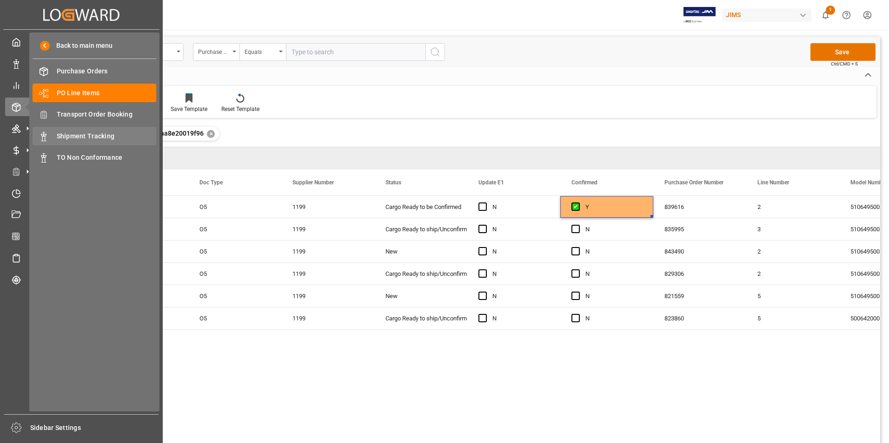
click at [95, 134] on span "Shipment Tracking" at bounding box center [107, 137] width 100 height 10
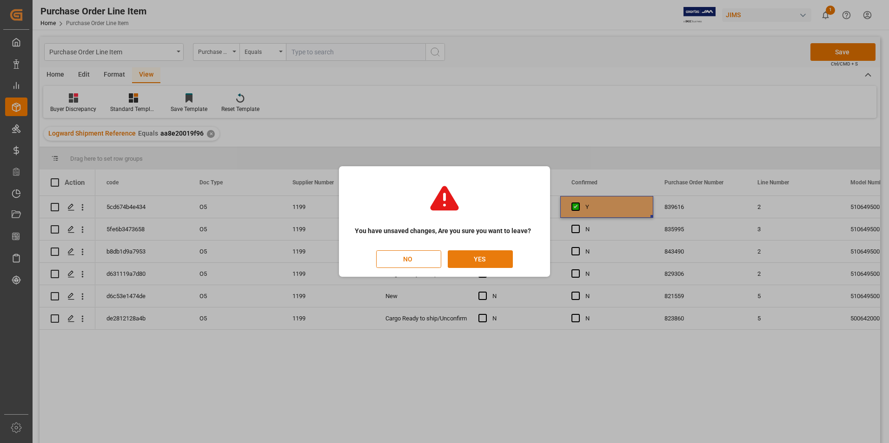
click at [488, 261] on button "YES" at bounding box center [480, 259] width 65 height 18
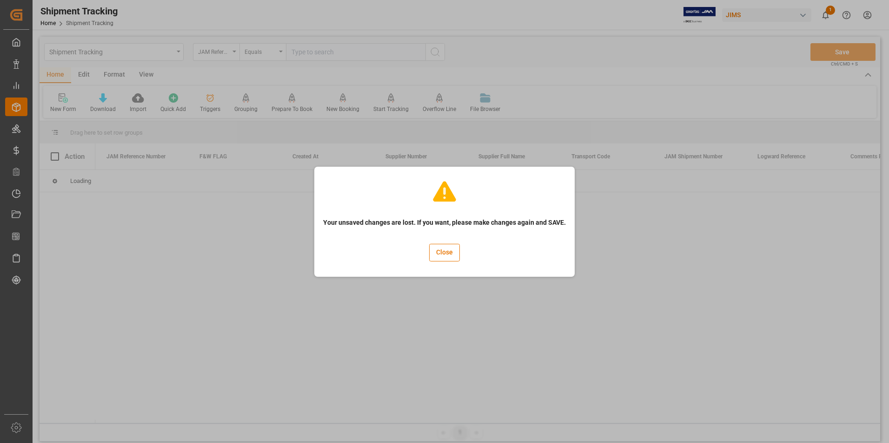
scroll to position [0, 26]
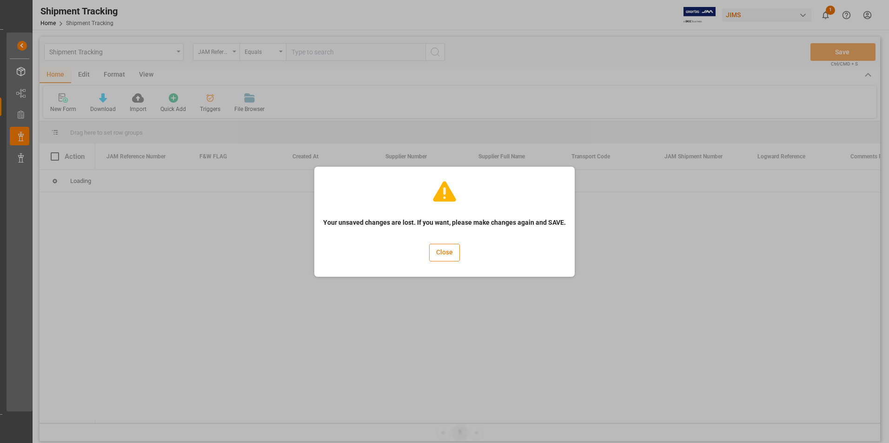
click at [455, 254] on button "Close" at bounding box center [444, 253] width 31 height 18
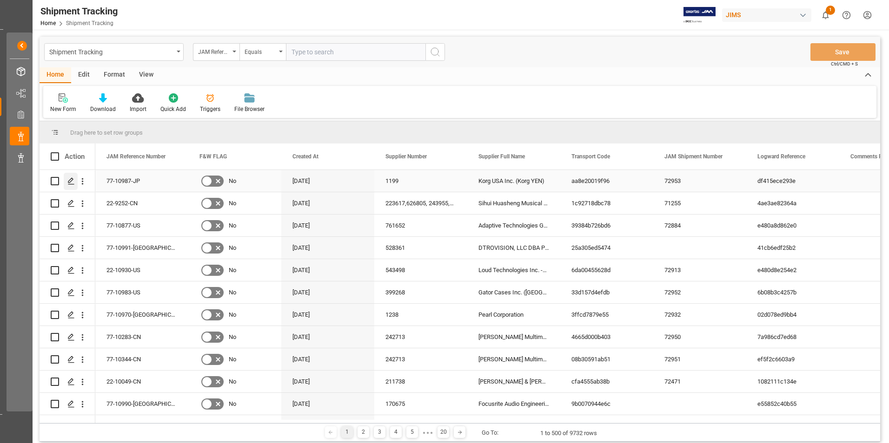
click at [71, 177] on div "Press SPACE to select this row." at bounding box center [71, 181] width 14 height 17
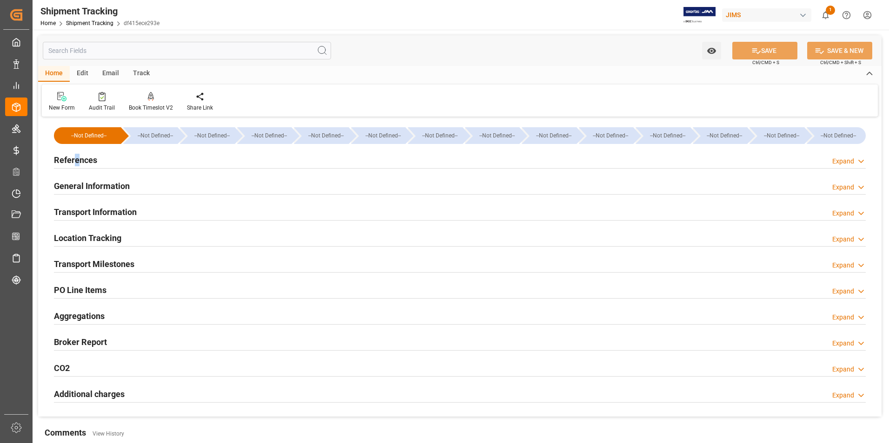
click at [77, 156] on h2 "References" at bounding box center [75, 160] width 43 height 13
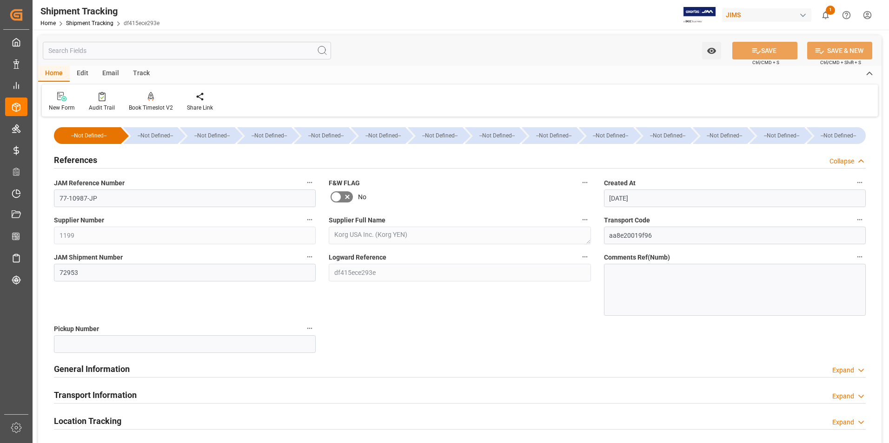
click at [101, 369] on h2 "General Information" at bounding box center [92, 369] width 76 height 13
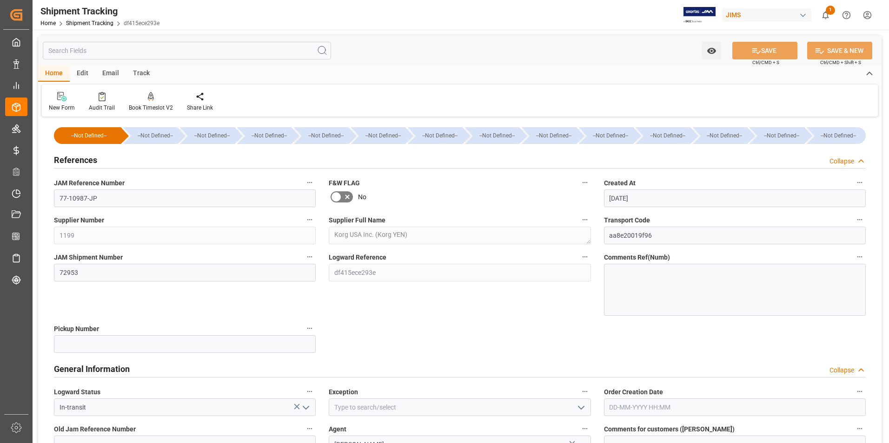
click at [304, 408] on icon "open menu" at bounding box center [305, 407] width 11 height 11
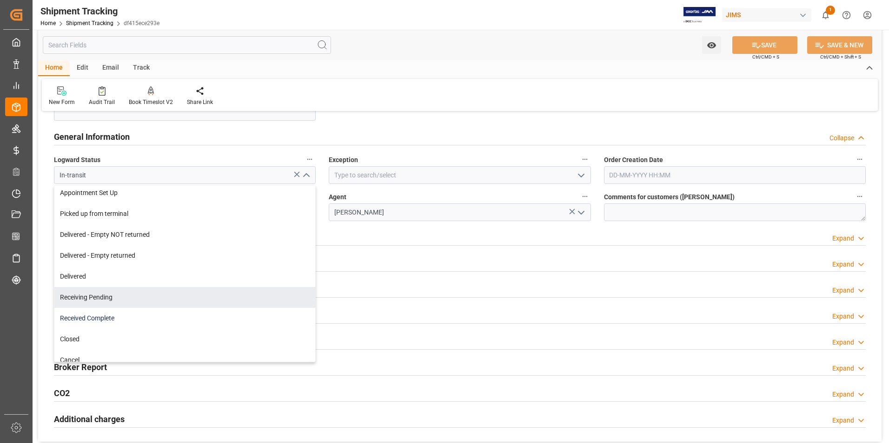
scroll to position [158, 0]
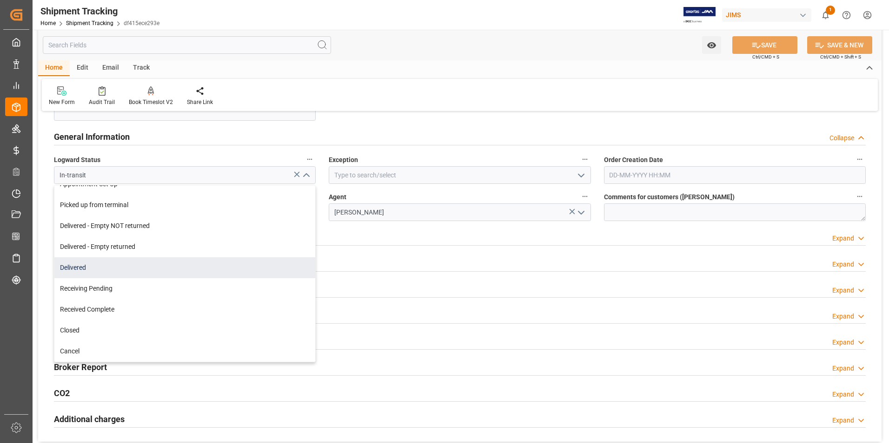
click at [118, 267] on div "Delivered" at bounding box center [184, 267] width 261 height 21
type input "Delivered"
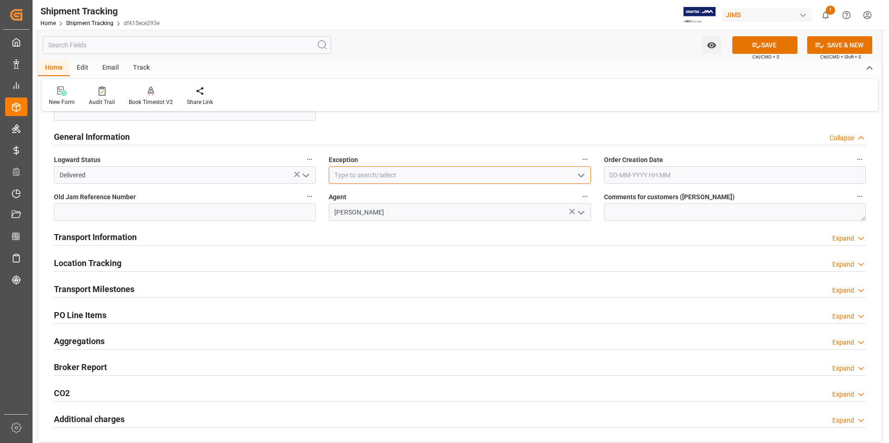
click at [450, 180] on input at bounding box center [460, 175] width 262 height 18
click at [580, 177] on icon "open menu" at bounding box center [580, 175] width 11 height 11
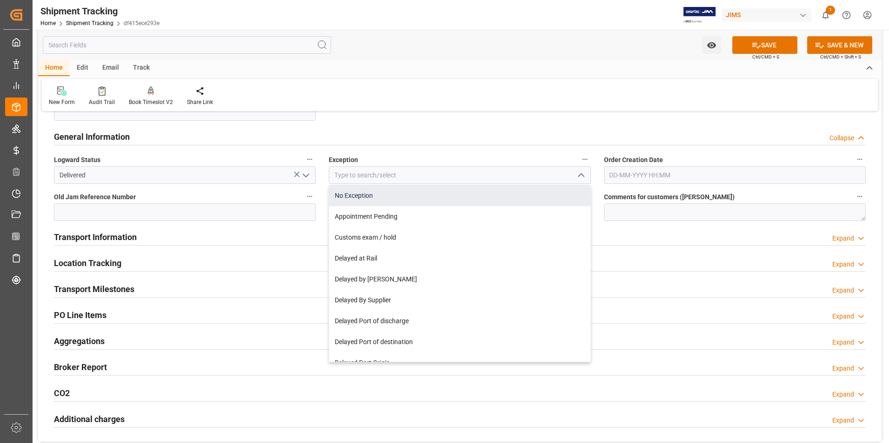
click at [422, 202] on div "No Exception" at bounding box center [459, 195] width 261 height 21
type input "No Exception"
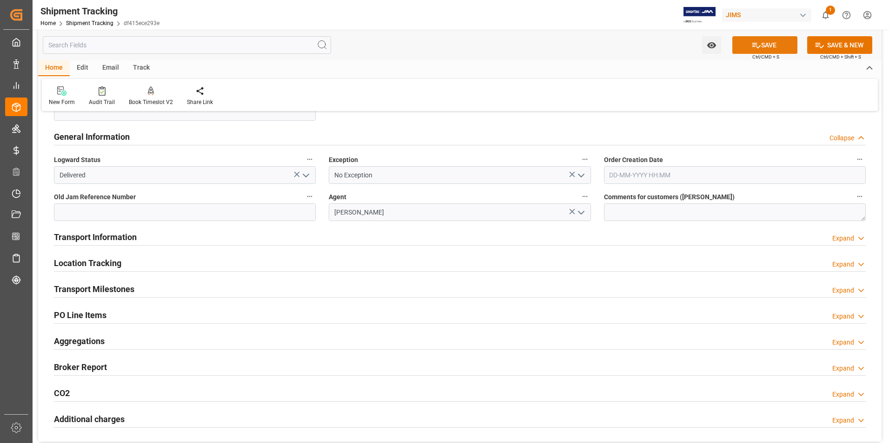
click at [773, 46] on button "SAVE" at bounding box center [764, 45] width 65 height 18
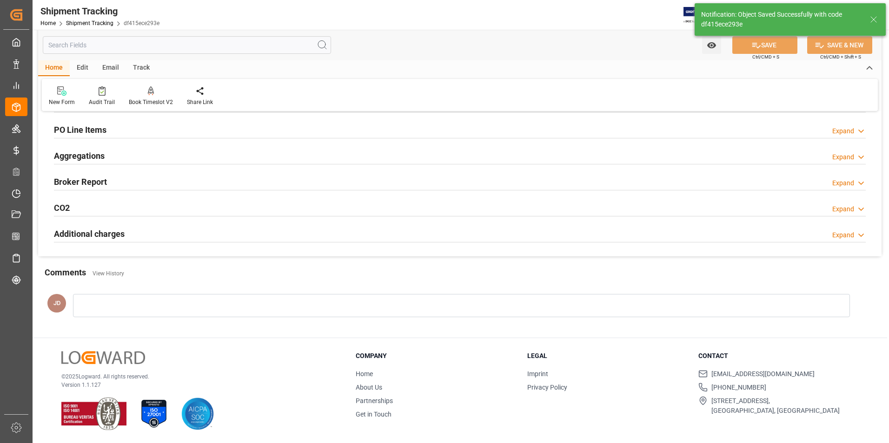
scroll to position [49, 0]
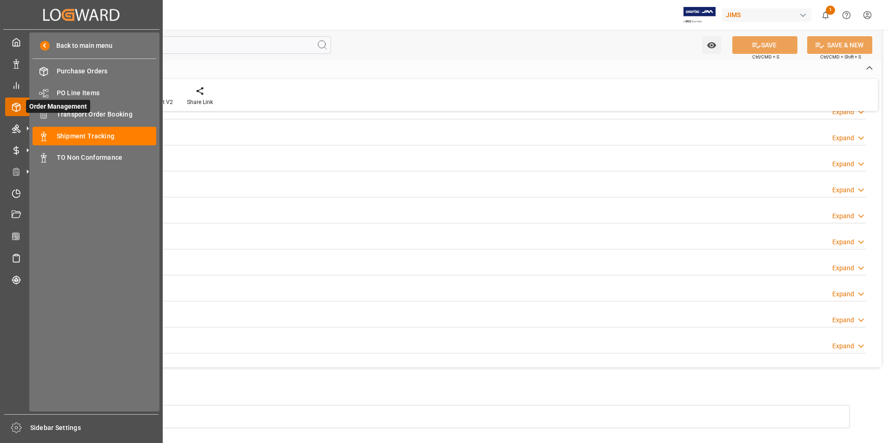
click at [84, 112] on span "Order Management" at bounding box center [58, 106] width 64 height 13
click at [87, 116] on span "Transport Order Booking" at bounding box center [107, 115] width 100 height 10
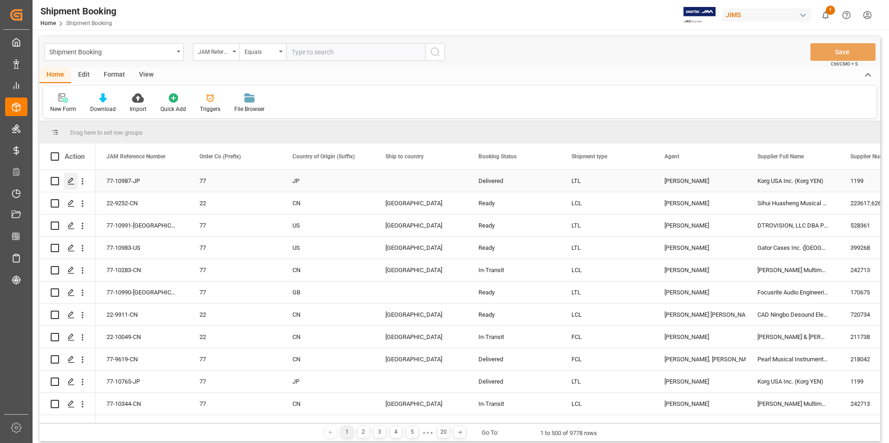
click at [68, 178] on icon "Press SPACE to select this row." at bounding box center [70, 181] width 7 height 7
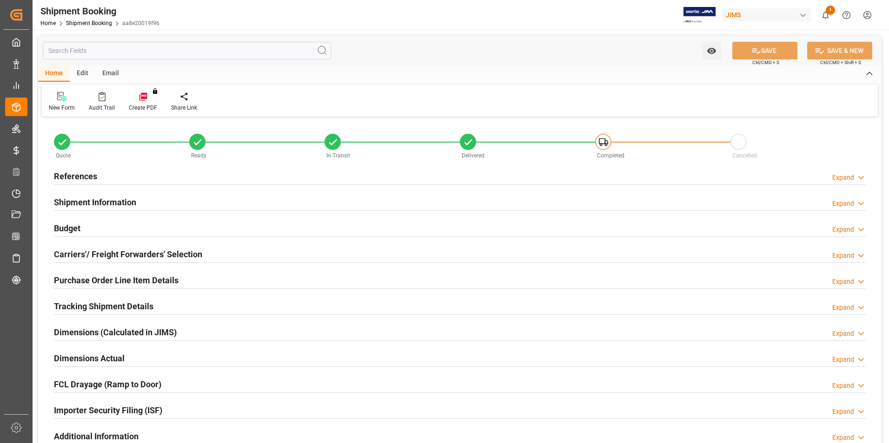
type input "6"
click at [97, 277] on h2 "Purchase Order Line Item Details" at bounding box center [116, 280] width 125 height 13
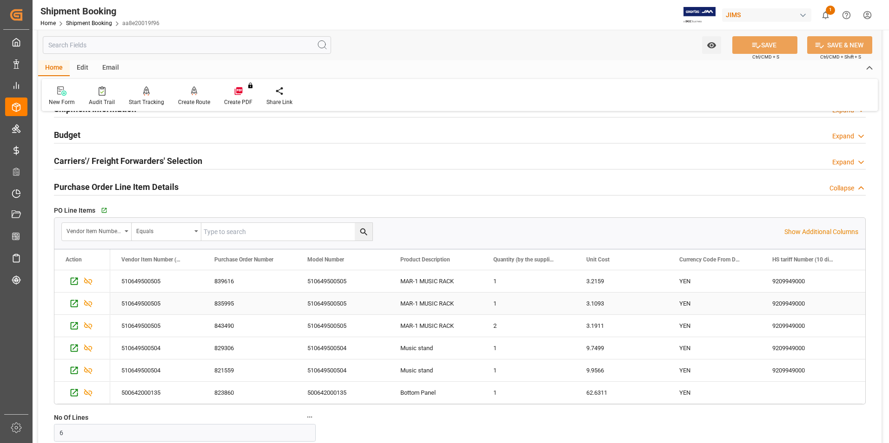
scroll to position [93, 0]
click at [103, 209] on icon "button" at bounding box center [103, 211] width 8 height 8
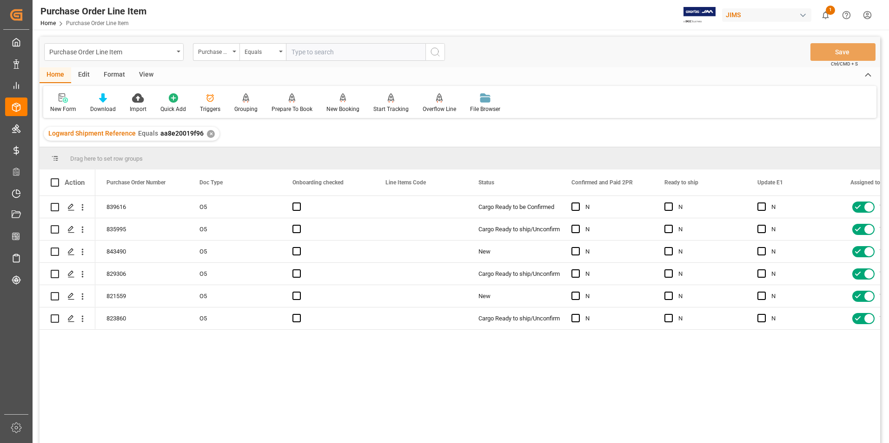
click at [143, 74] on div "View" at bounding box center [146, 75] width 28 height 16
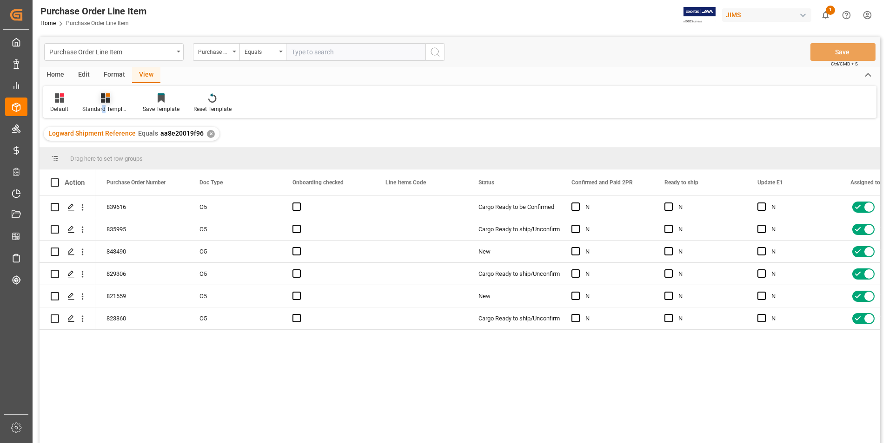
click at [104, 109] on div "Standard Templates" at bounding box center [105, 109] width 46 height 8
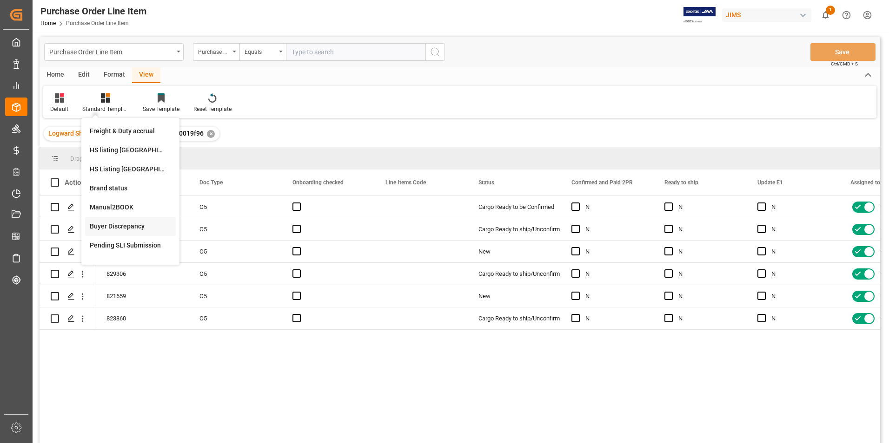
click at [111, 224] on div "Buyer Discrepancy" at bounding box center [130, 227] width 81 height 10
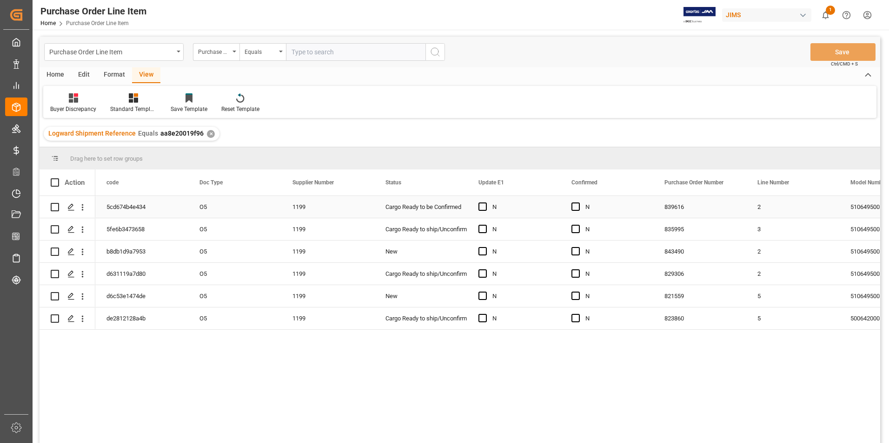
click at [264, 208] on div "O5" at bounding box center [234, 207] width 93 height 22
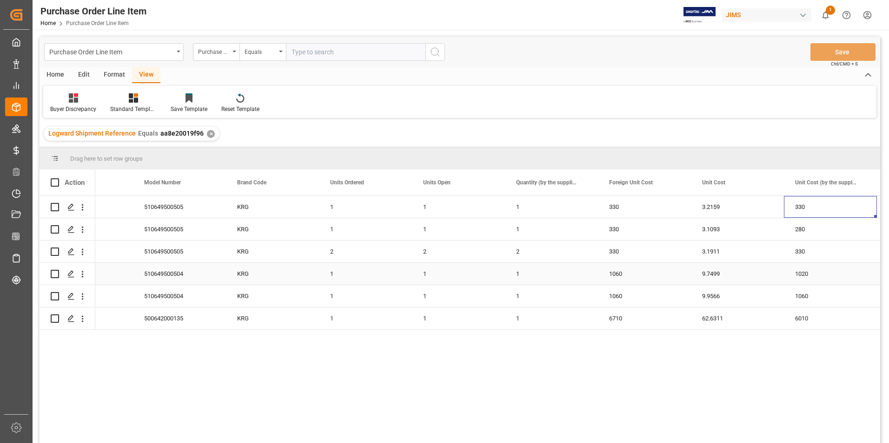
click at [650, 272] on div "1060" at bounding box center [644, 274] width 93 height 22
click at [650, 272] on input "1060" at bounding box center [644, 279] width 78 height 18
click at [837, 275] on div "1020" at bounding box center [830, 274] width 93 height 22
click at [838, 279] on div "1020" at bounding box center [830, 274] width 93 height 22
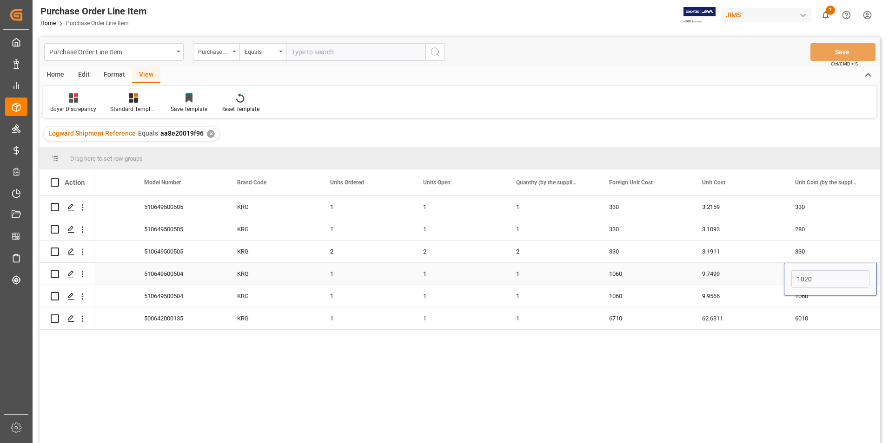
click at [838, 279] on input "1020" at bounding box center [830, 279] width 78 height 18
drag, startPoint x: 838, startPoint y: 279, endPoint x: 751, endPoint y: 279, distance: 87.8
type input "1060"
drag, startPoint x: 655, startPoint y: 293, endPoint x: 660, endPoint y: 293, distance: 5.1
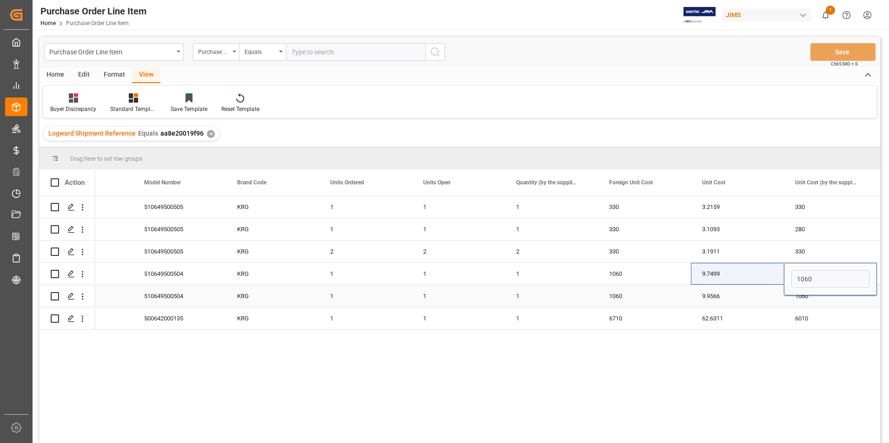
click at [658, 293] on div "1060" at bounding box center [644, 296] width 93 height 22
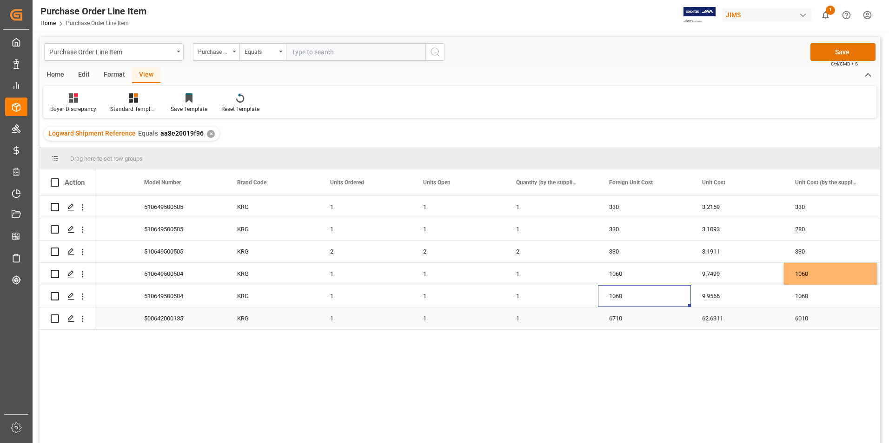
click at [633, 317] on div "6710" at bounding box center [644, 319] width 93 height 22
click at [633, 317] on input "6710" at bounding box center [644, 313] width 78 height 18
click at [821, 321] on div "6010" at bounding box center [830, 319] width 93 height 22
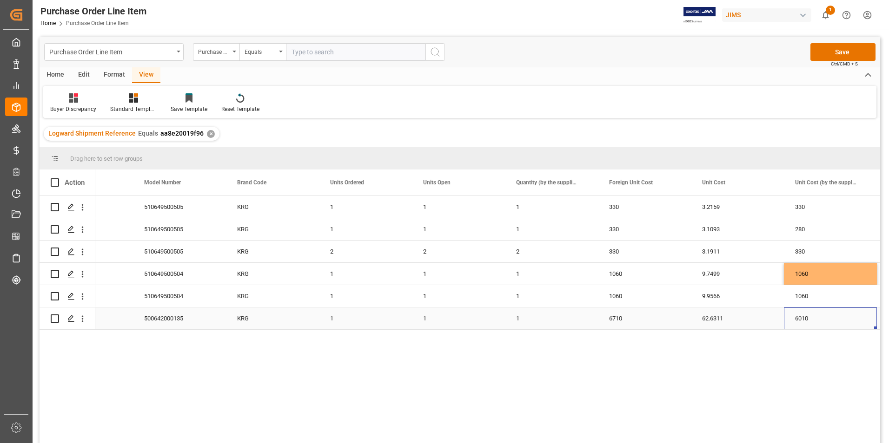
click at [821, 321] on div "6010" at bounding box center [830, 319] width 93 height 22
click at [821, 321] on input "6010" at bounding box center [830, 313] width 78 height 18
paste input "7"
type input "6710"
click at [833, 49] on button "Save" at bounding box center [842, 52] width 65 height 18
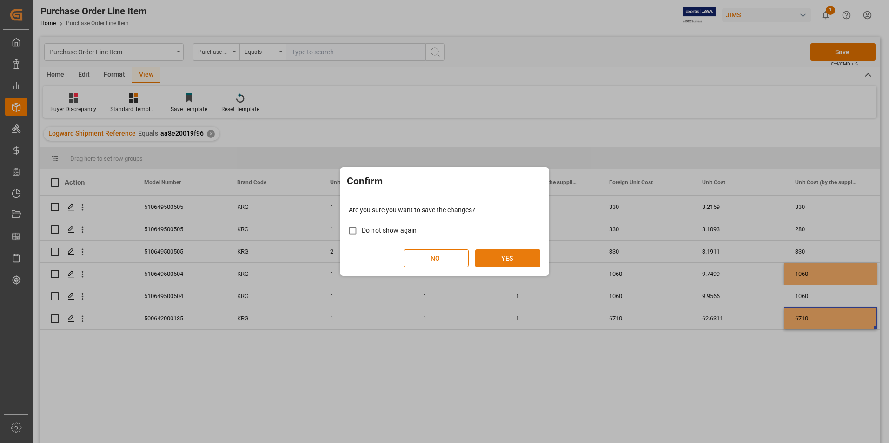
click at [492, 259] on button "YES" at bounding box center [507, 259] width 65 height 18
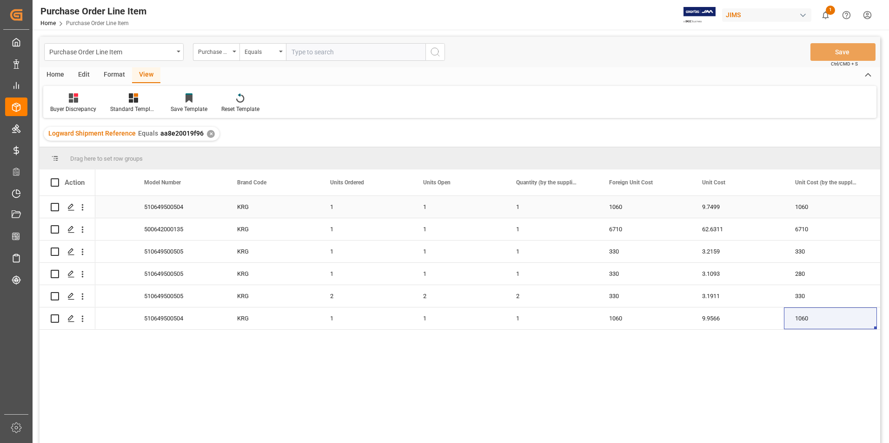
click at [460, 201] on div "1" at bounding box center [458, 207] width 93 height 22
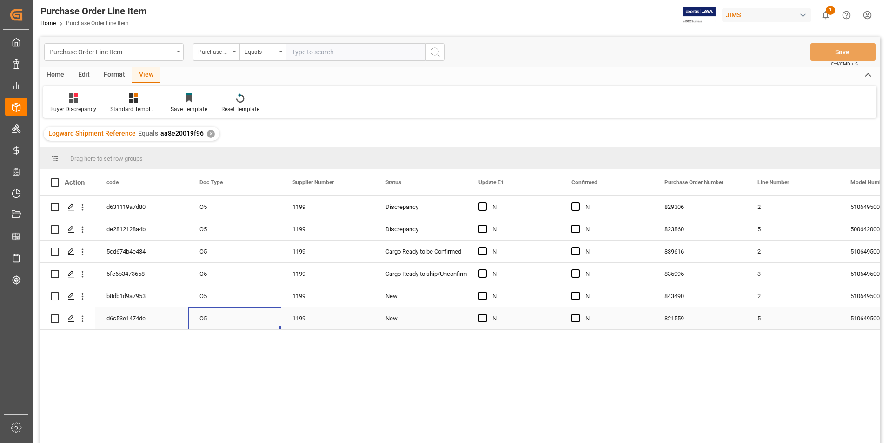
click at [270, 319] on div "O5" at bounding box center [234, 319] width 93 height 22
click at [257, 369] on div "829306 2 510649500504 KRG N N Discrepancy 1199 O5 d631119a7d80 823860 5 5006420…" at bounding box center [487, 322] width 784 height 253
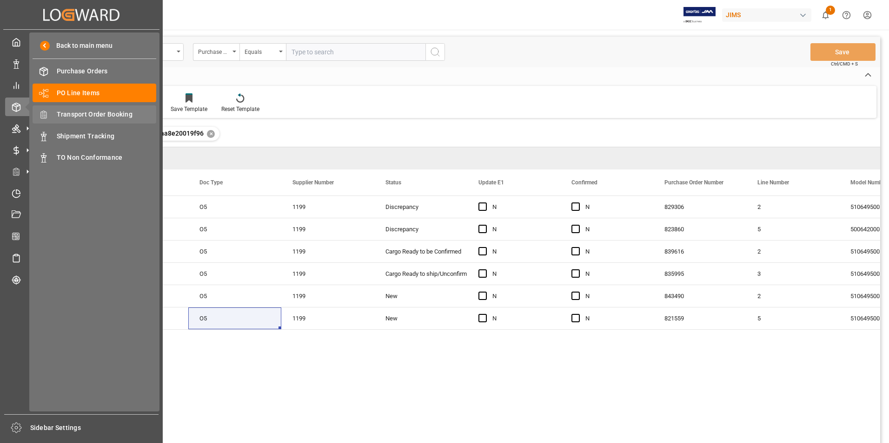
click at [90, 115] on span "Transport Order Booking" at bounding box center [107, 115] width 100 height 10
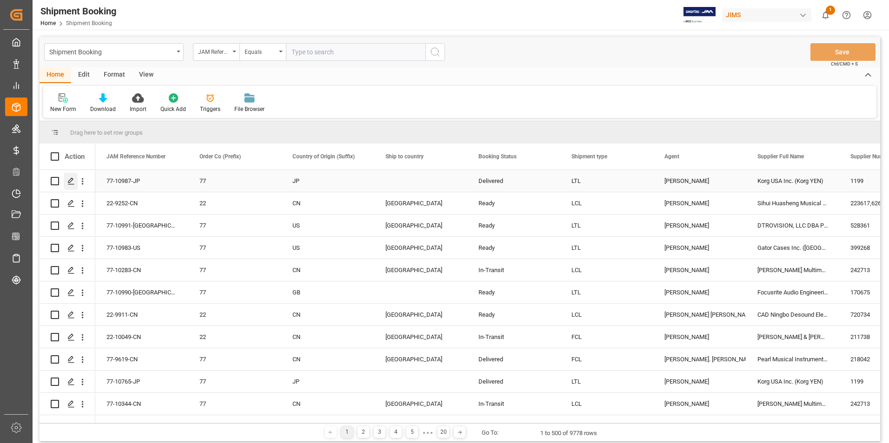
click at [72, 179] on icon "Press SPACE to select this row." at bounding box center [70, 181] width 7 height 7
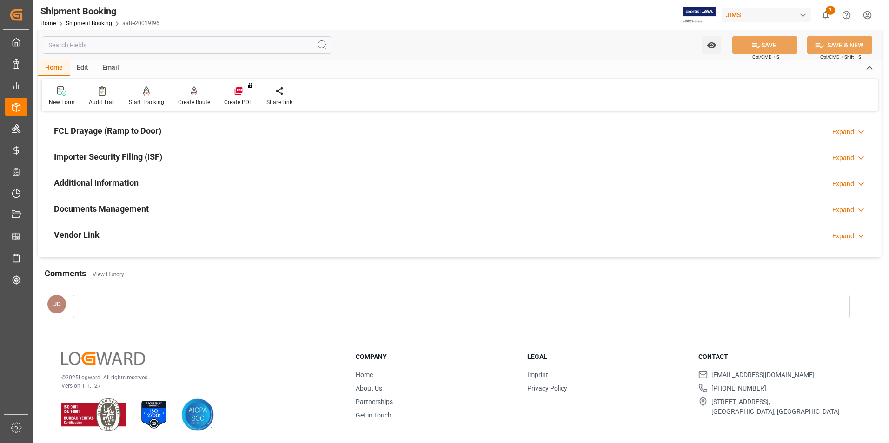
scroll to position [254, 0]
click at [96, 204] on h2 "Documents Management" at bounding box center [101, 208] width 95 height 13
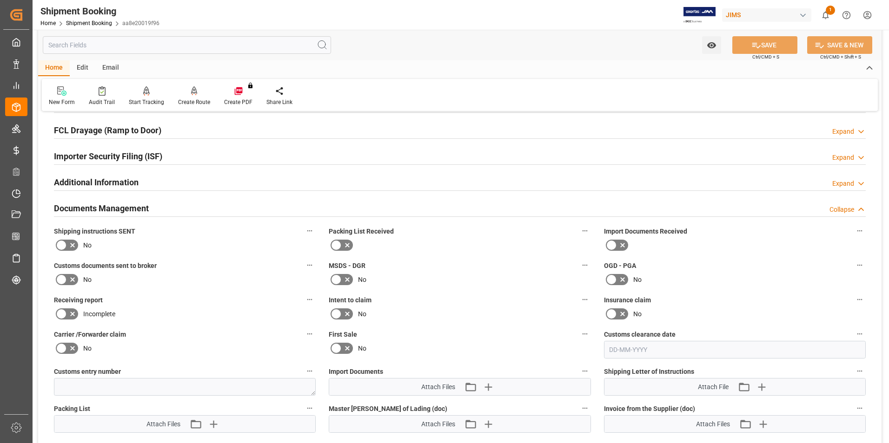
click at [620, 243] on icon at bounding box center [622, 245] width 11 height 11
click at [0, 0] on input "checkbox" at bounding box center [0, 0] width 0 height 0
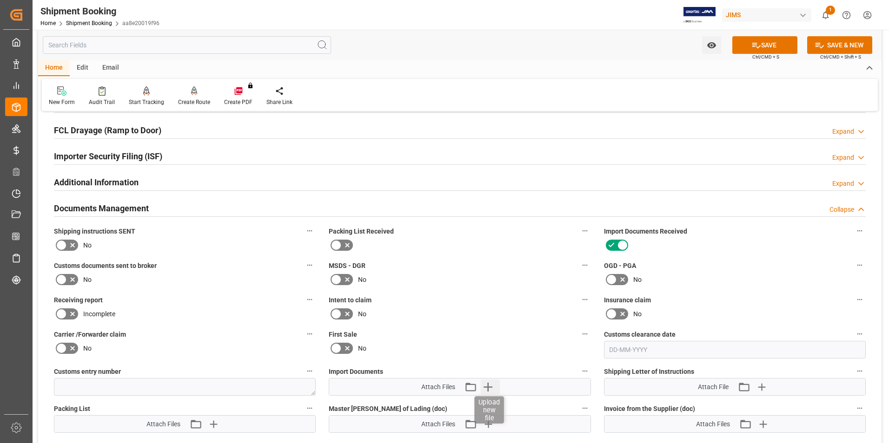
click at [491, 386] on icon "button" at bounding box center [487, 387] width 15 height 15
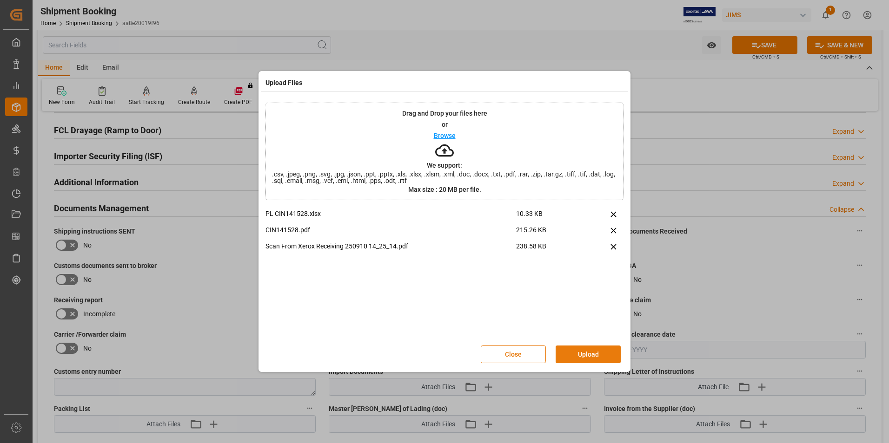
click at [573, 351] on button "Upload" at bounding box center [587, 355] width 65 height 18
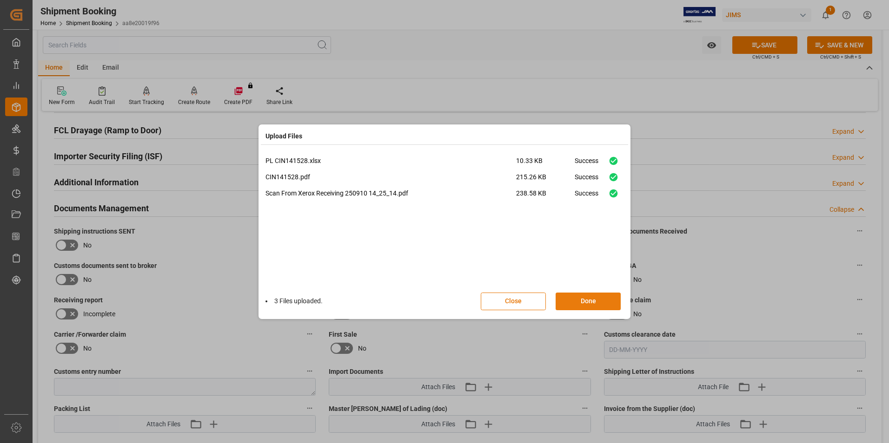
click at [580, 305] on button "Done" at bounding box center [587, 302] width 65 height 18
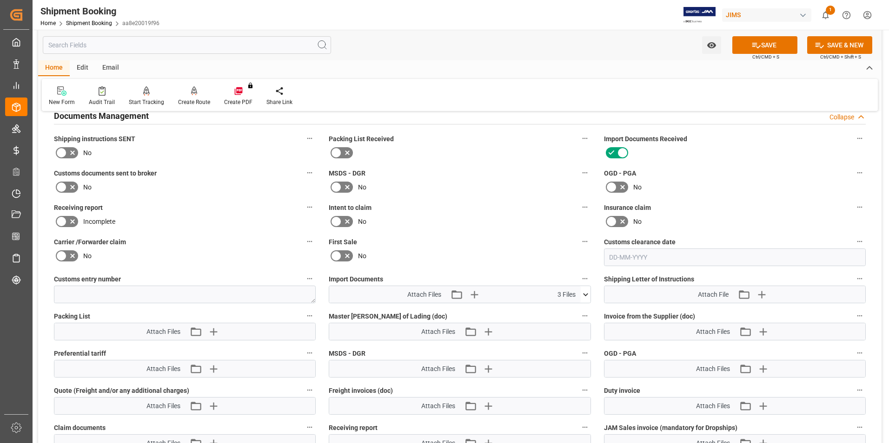
scroll to position [347, 0]
click at [766, 46] on button "SAVE" at bounding box center [764, 45] width 65 height 18
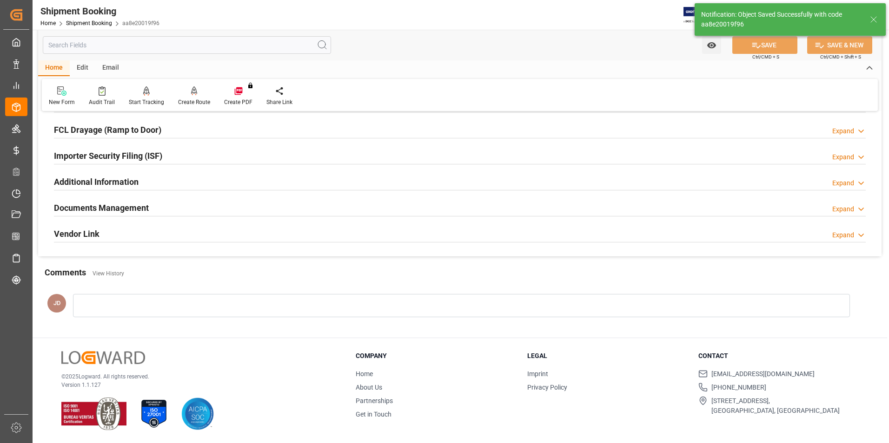
scroll to position [216, 0]
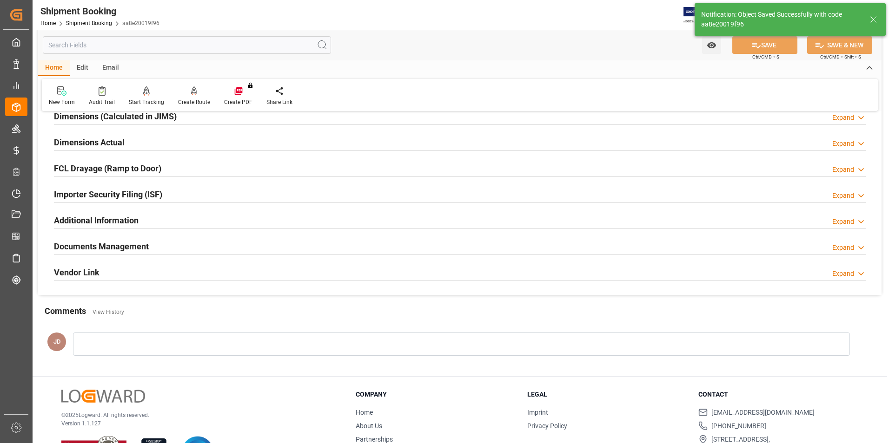
click at [121, 348] on div at bounding box center [461, 344] width 777 height 23
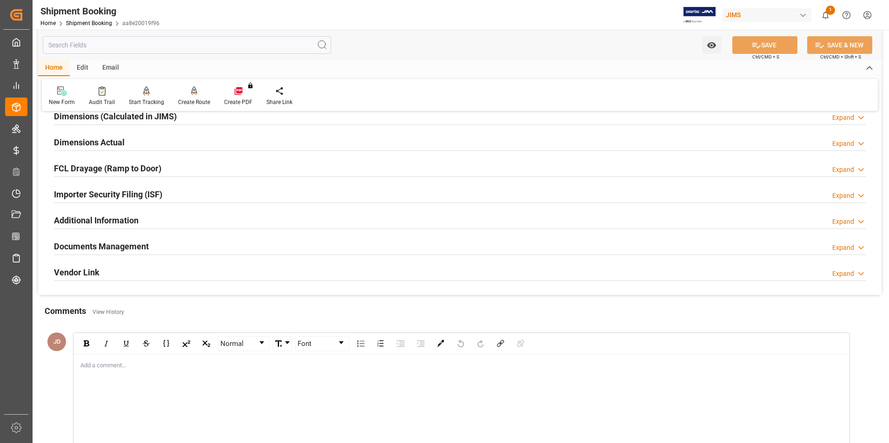
click at [92, 382] on div "Add a comment..." at bounding box center [461, 410] width 775 height 111
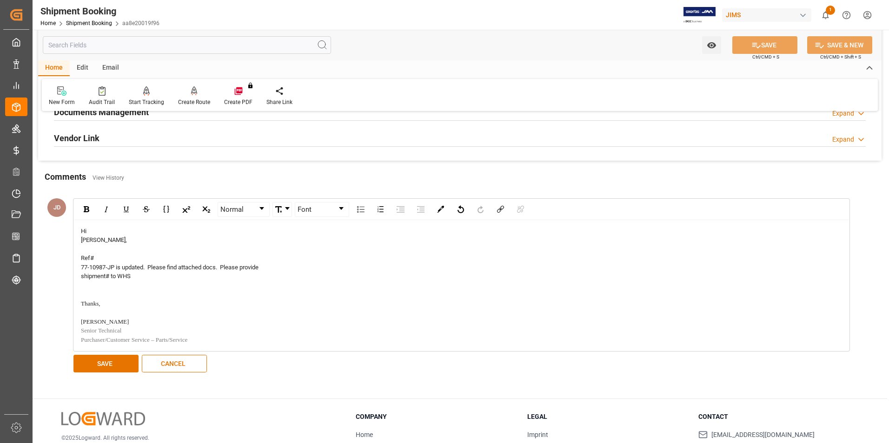
scroll to position [402, 0]
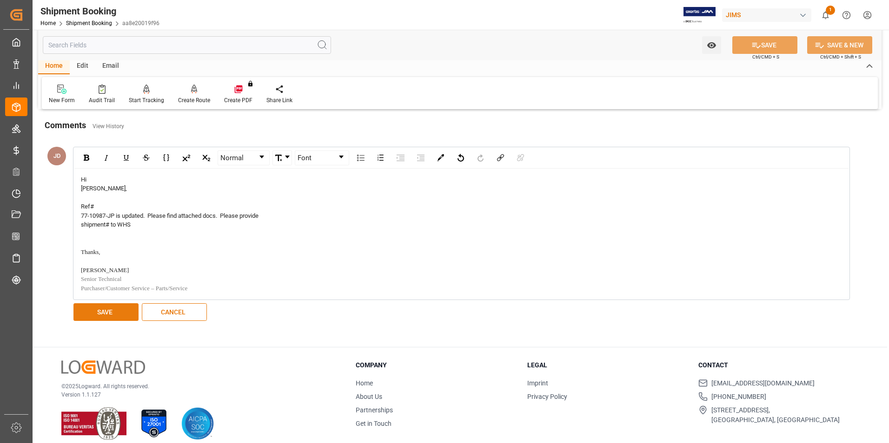
click at [121, 313] on button "SAVE" at bounding box center [105, 312] width 65 height 18
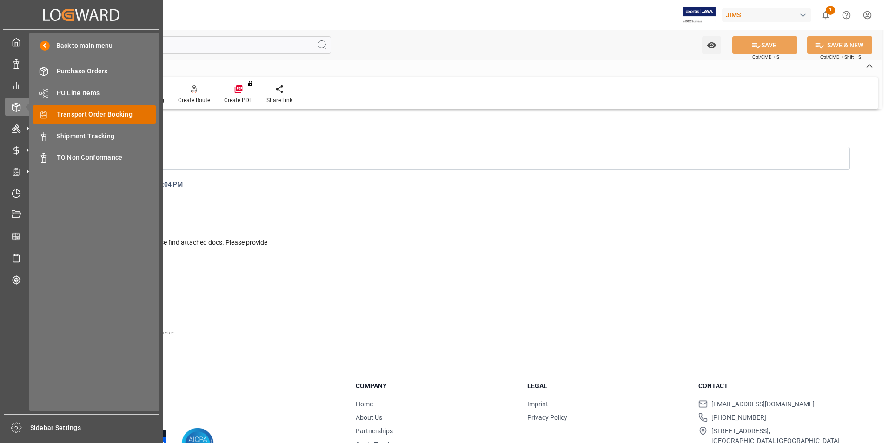
click at [130, 111] on span "Transport Order Booking" at bounding box center [107, 115] width 100 height 10
